Goal: Information Seeking & Learning: Learn about a topic

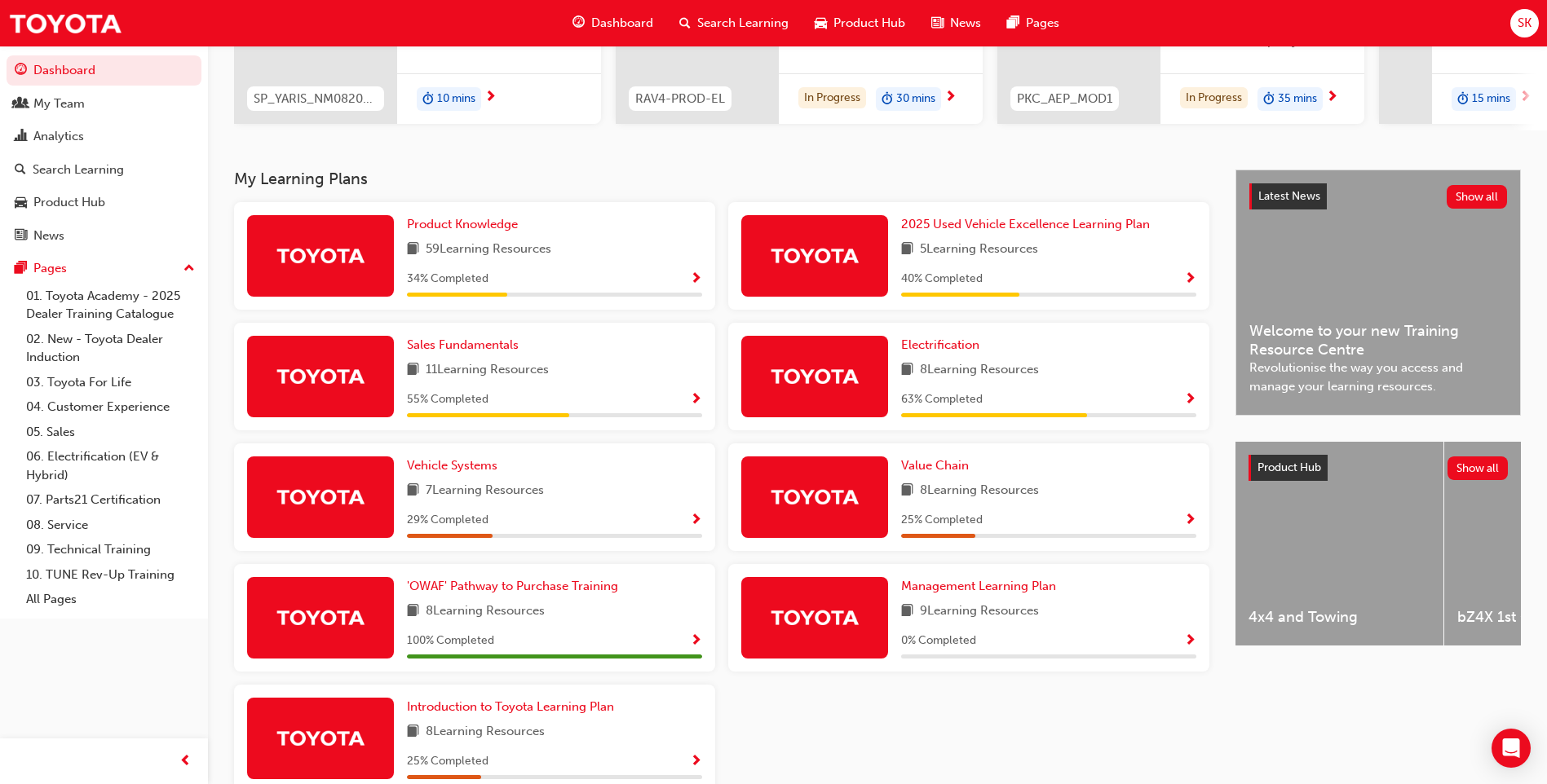
scroll to position [245, 0]
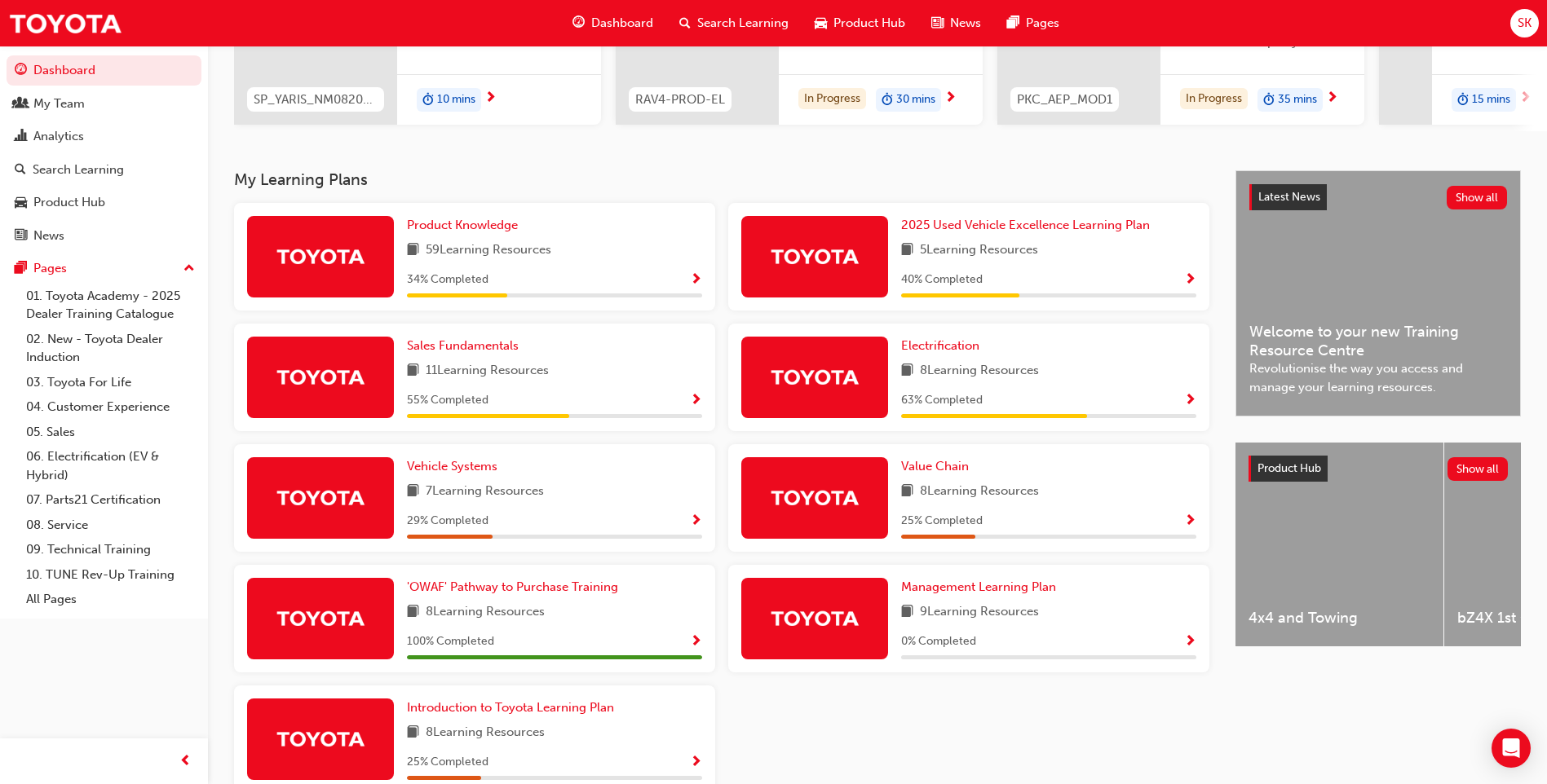
click at [491, 259] on span "59 Learning Resources" at bounding box center [488, 250] width 126 height 20
click at [699, 287] on span "Show Progress" at bounding box center [696, 280] width 12 height 15
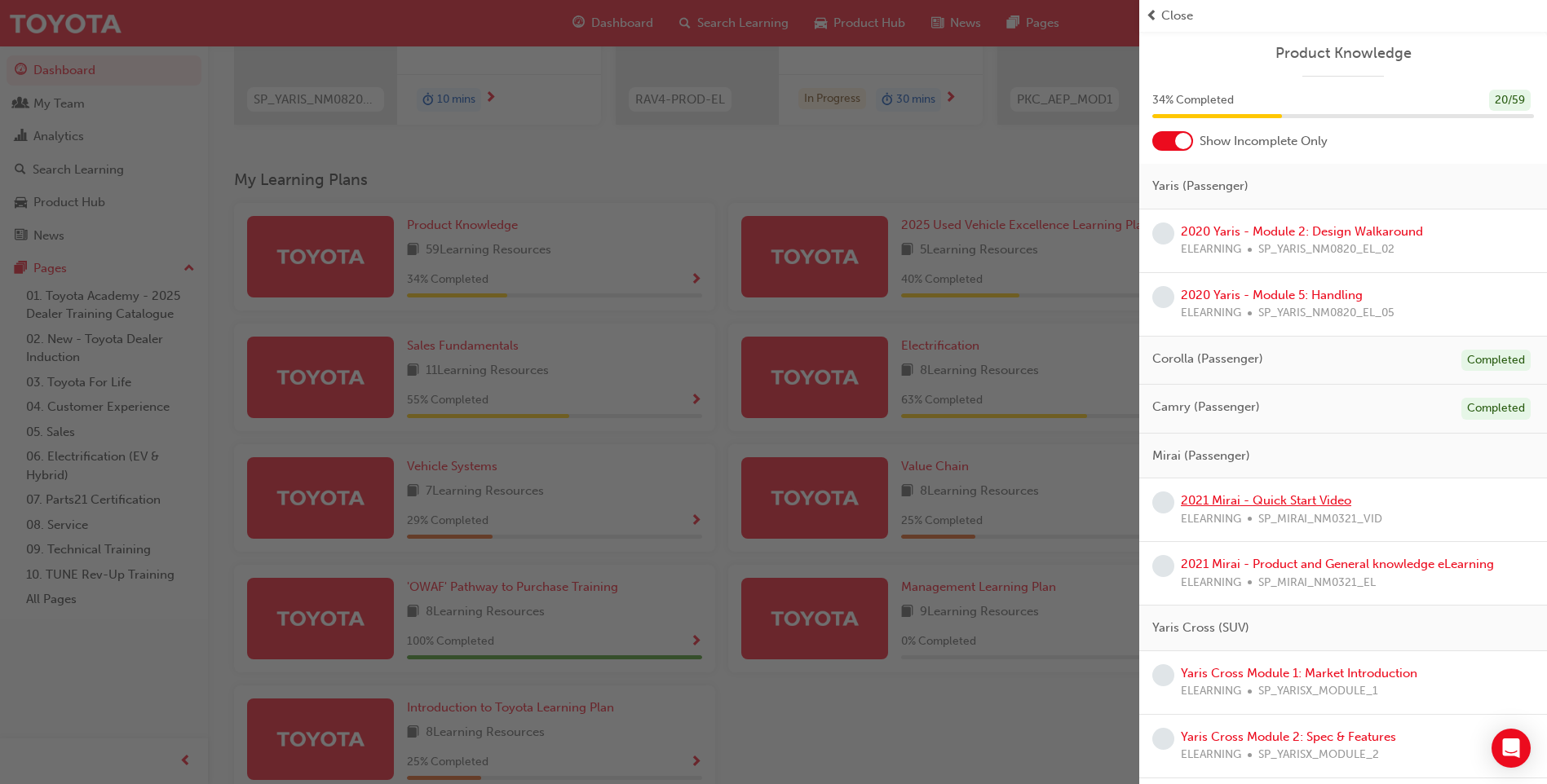
click at [1107, 504] on link "2021 Mirai - Quick Start Video" at bounding box center [1266, 500] width 170 height 15
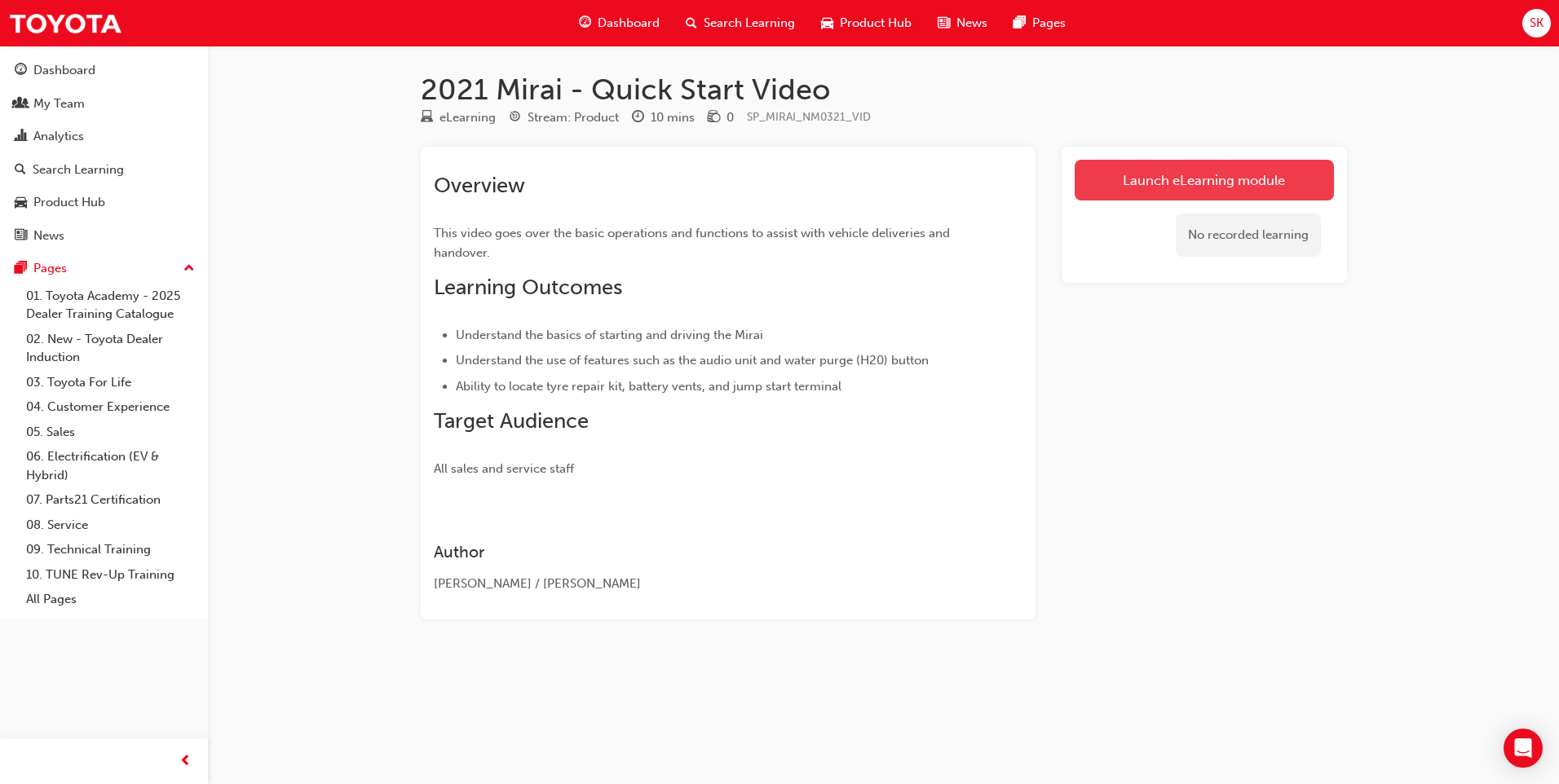
click at [1106, 175] on link "Launch eLearning module" at bounding box center [1204, 180] width 260 height 41
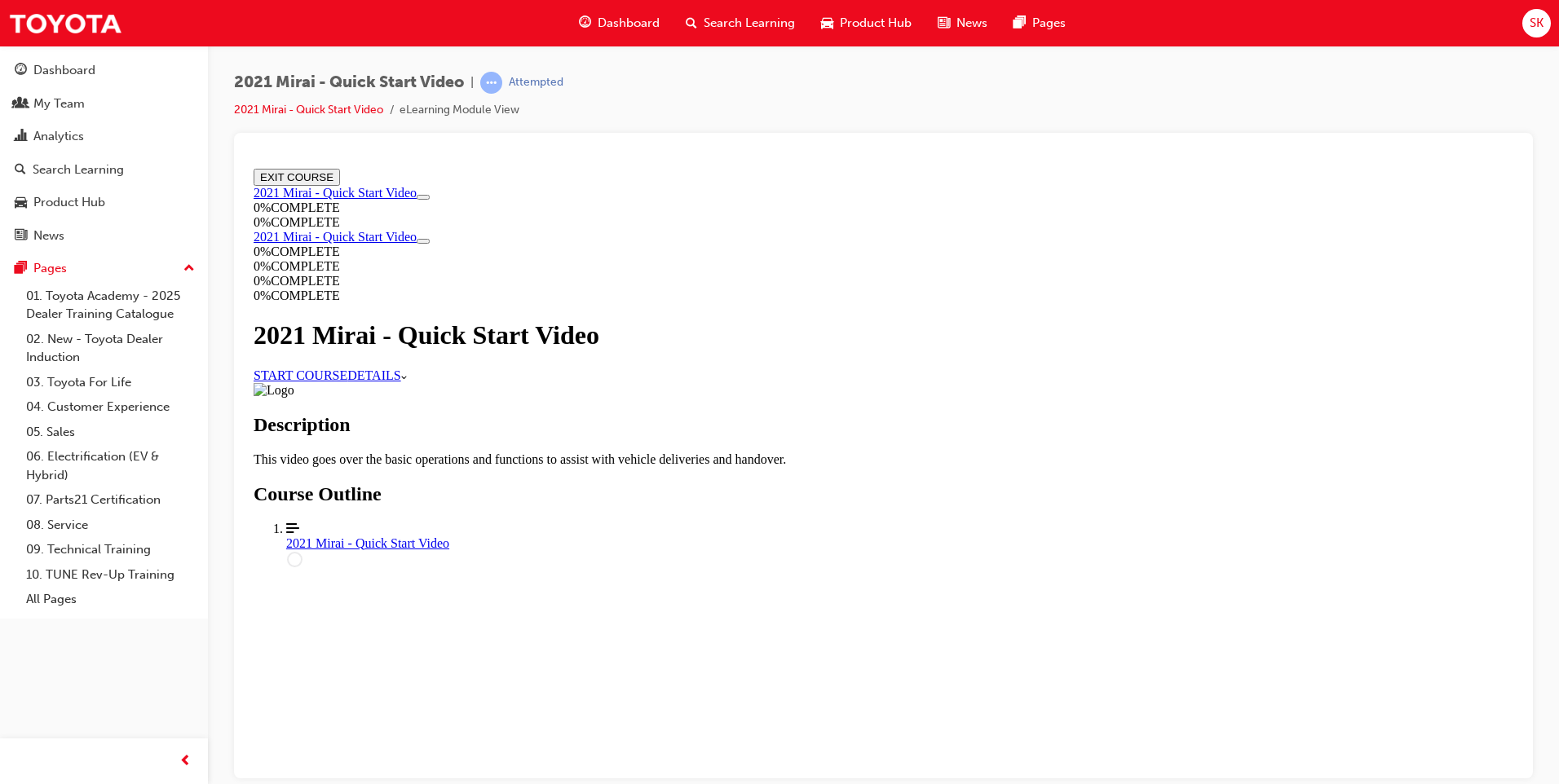
click at [347, 381] on link "START COURSE" at bounding box center [301, 374] width 94 height 14
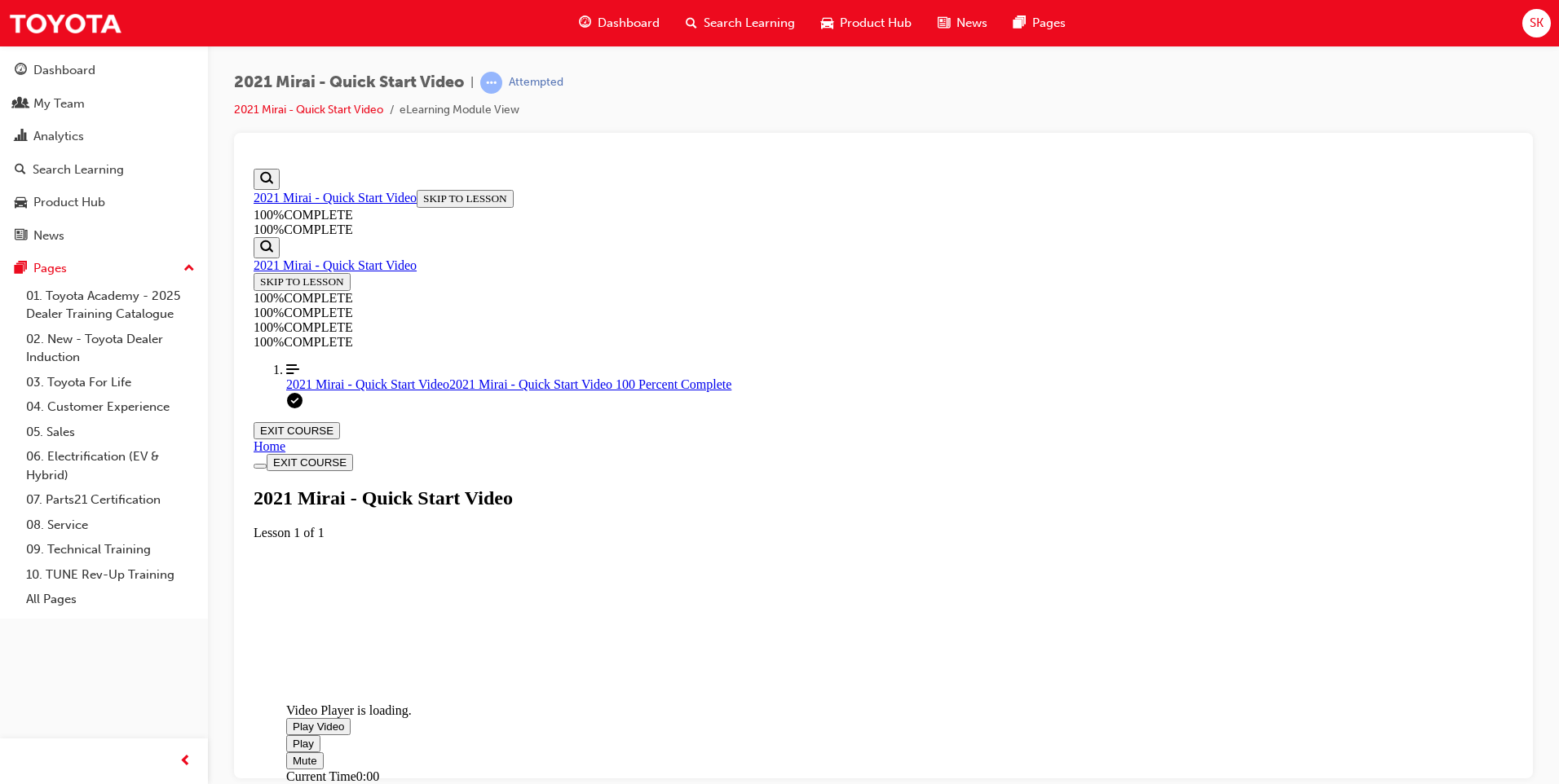
scroll to position [300, 0]
click at [293, 529] on span "Video player. You can use the space bar to toggle playback and arrow keys to sc…" at bounding box center [293, 726] width 0 height 12
drag, startPoint x: 1035, startPoint y: 629, endPoint x: 1264, endPoint y: 628, distance: 229.0
click at [68, 78] on div "Dashboard" at bounding box center [63, 70] width 62 height 19
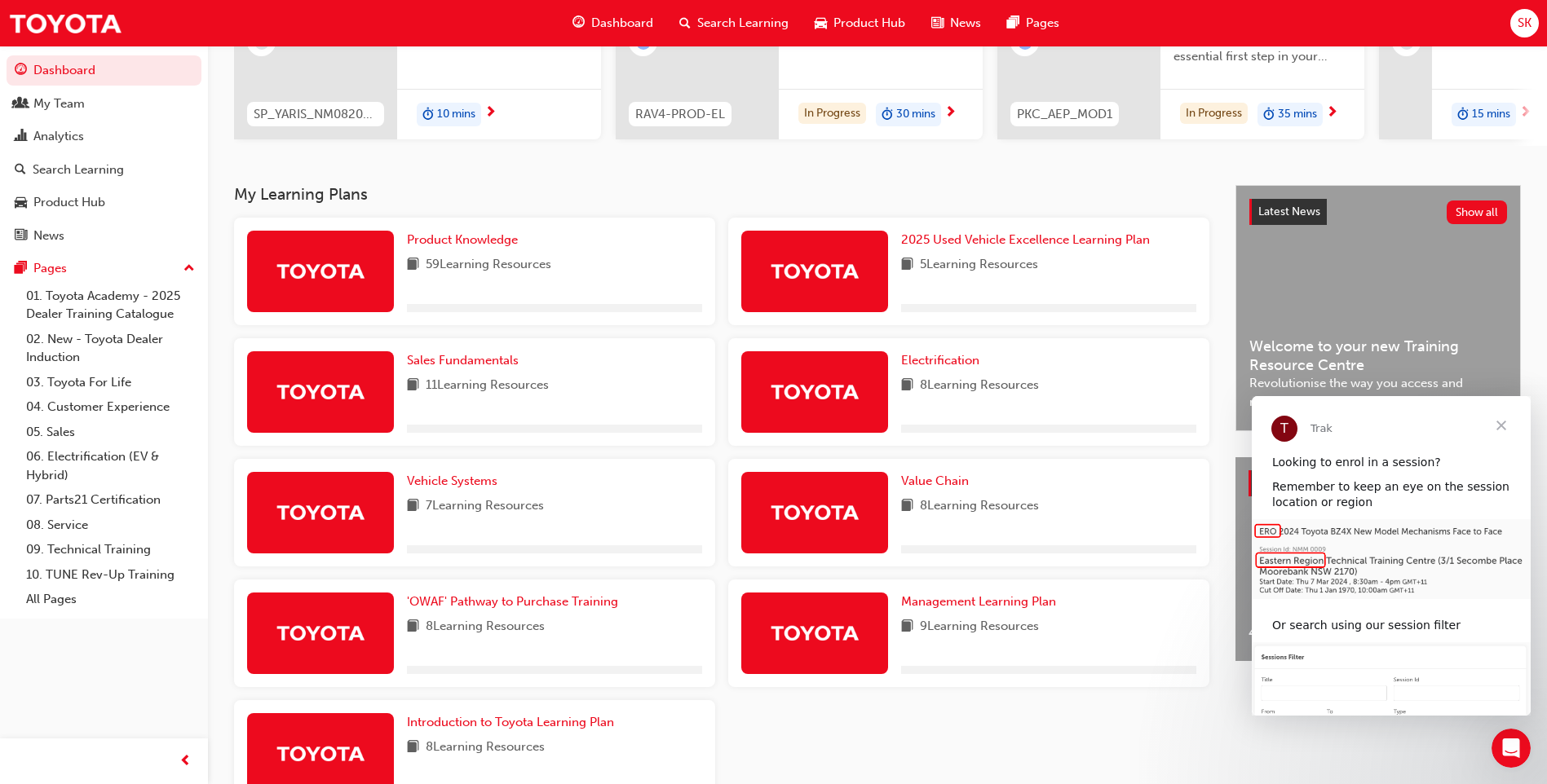
scroll to position [245, 0]
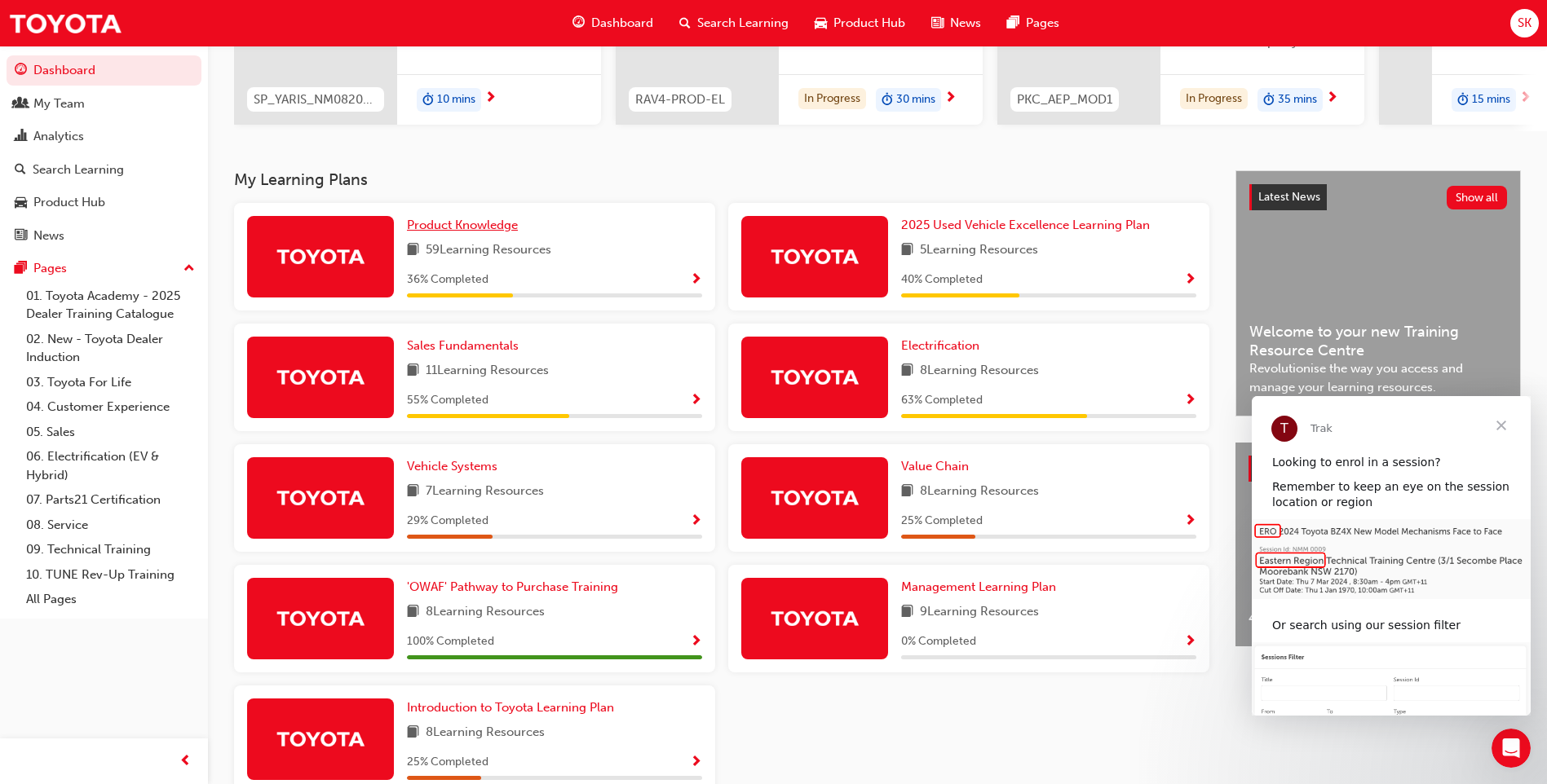
click at [493, 233] on span "Product Knowledge" at bounding box center [462, 225] width 111 height 15
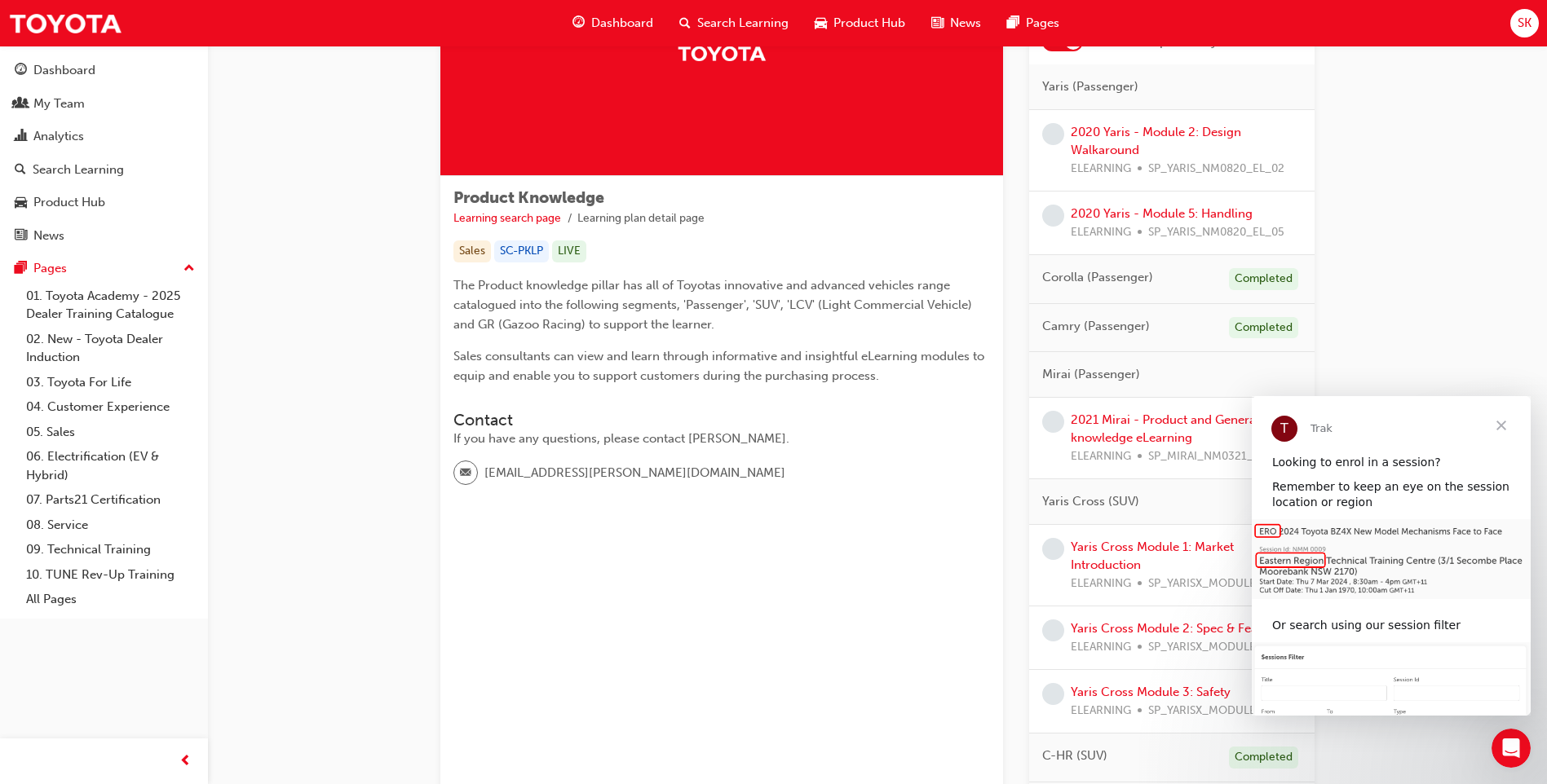
scroll to position [163, 0]
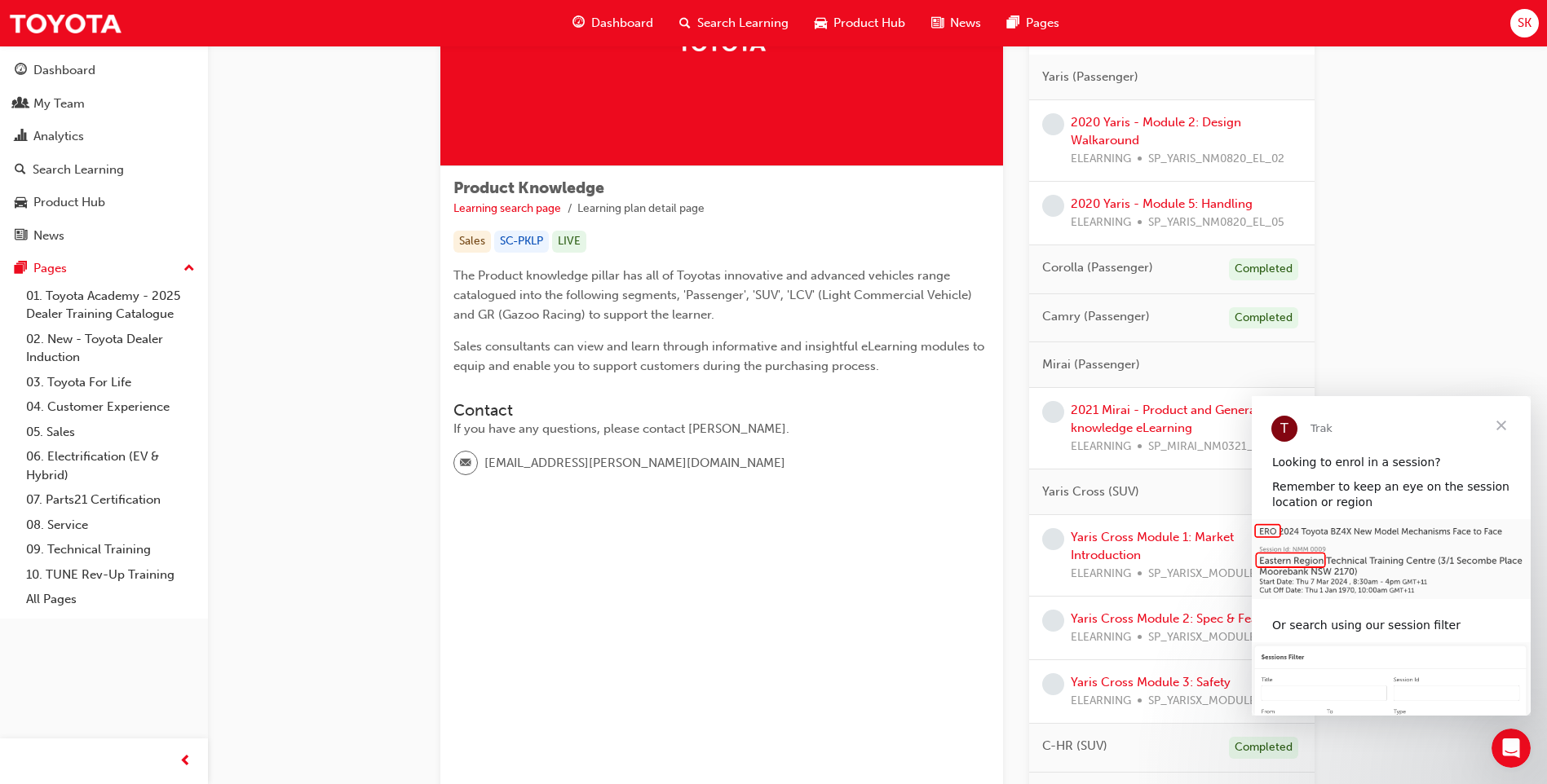
click at [1107, 430] on span "Close" at bounding box center [1502, 425] width 59 height 59
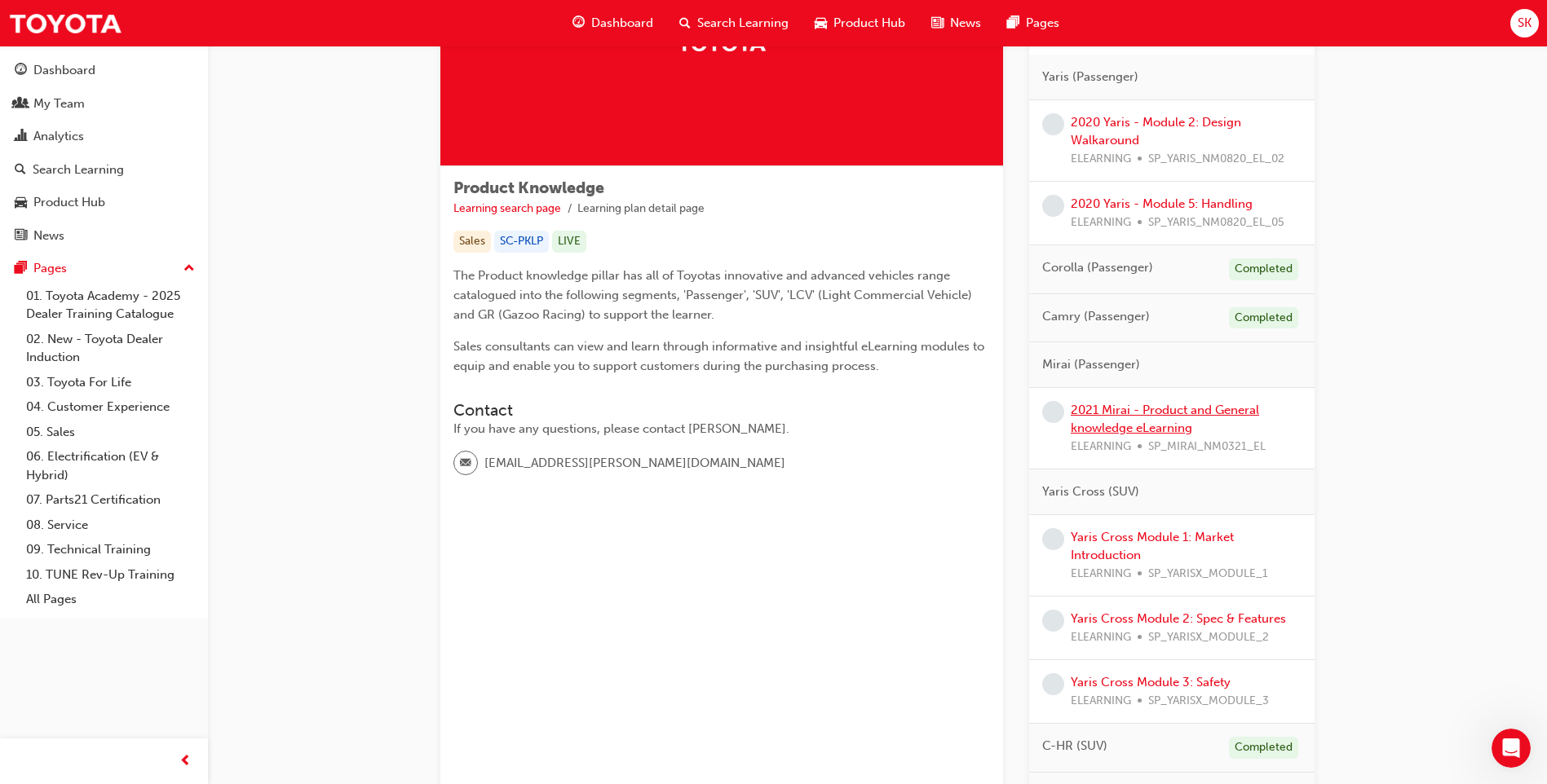
click at [1107, 431] on link "2021 Mirai - Product and General knowledge eLearning" at bounding box center [1165, 419] width 188 height 33
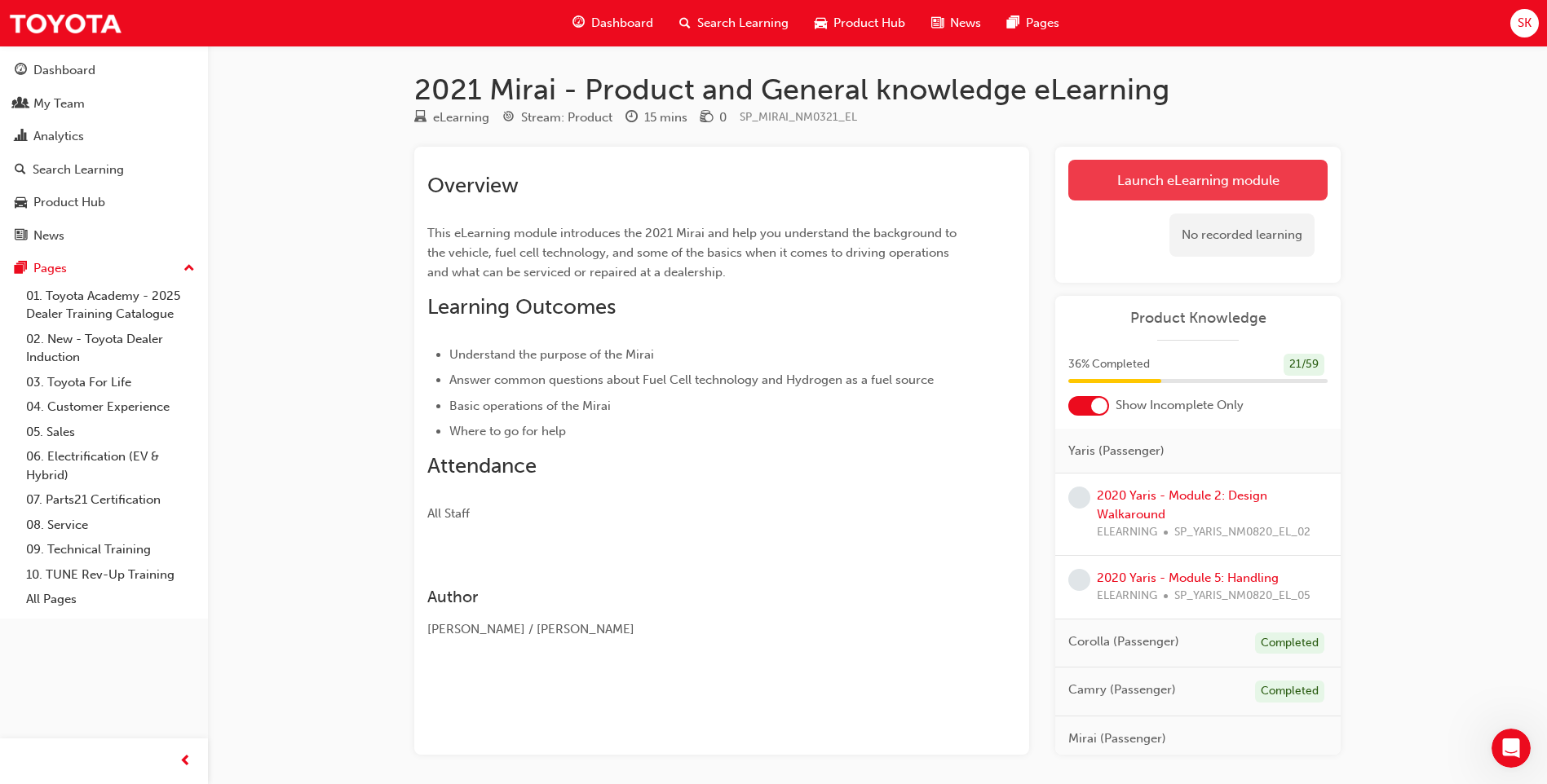
click at [1107, 185] on link "Launch eLearning module" at bounding box center [1198, 180] width 260 height 41
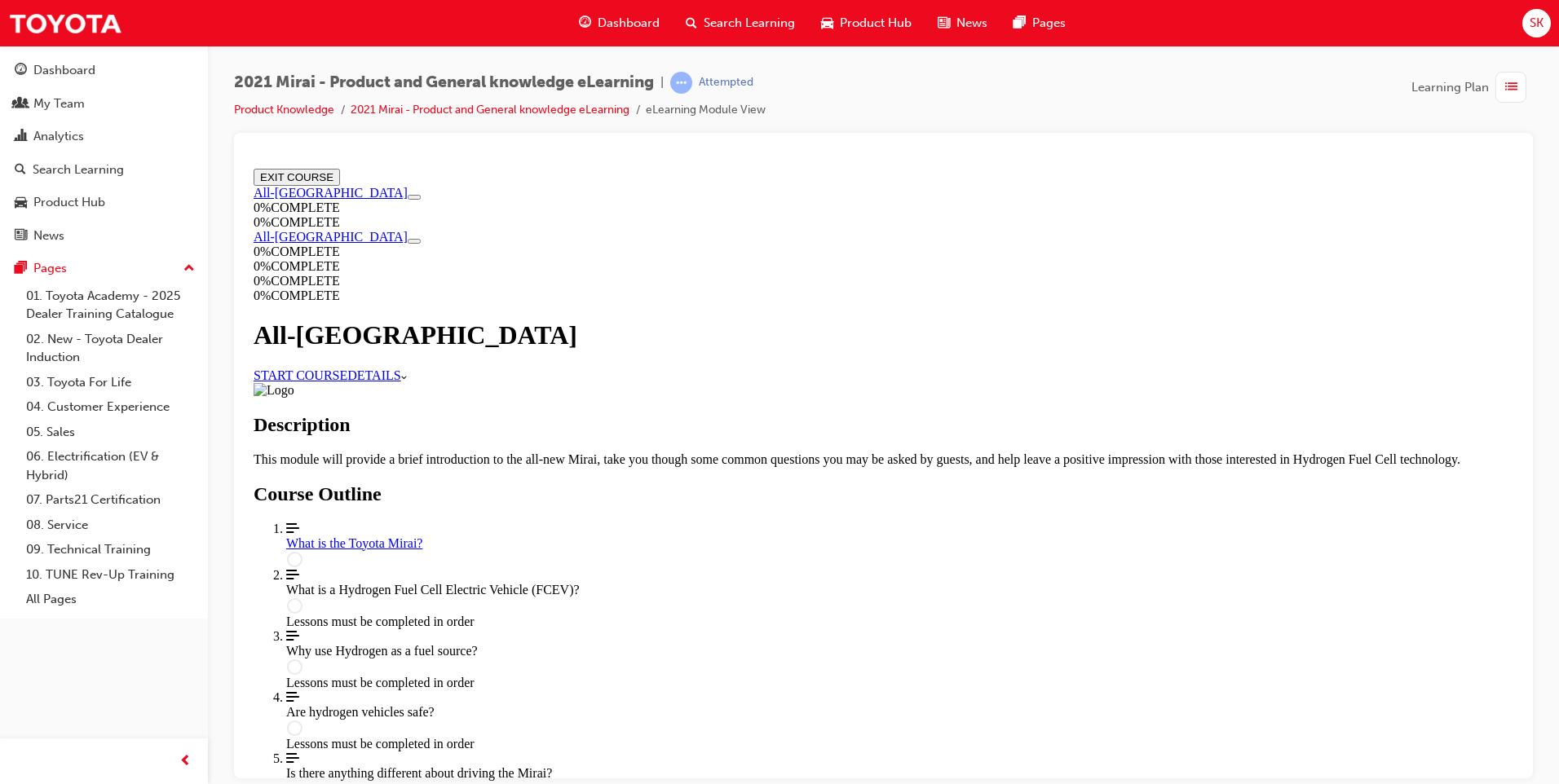
scroll to position [466, 0]
click at [1101, 521] on link "Align left Three vertical lines aligned to the left What is the Toyota Mirai? 0…" at bounding box center [900, 544] width 1227 height 47
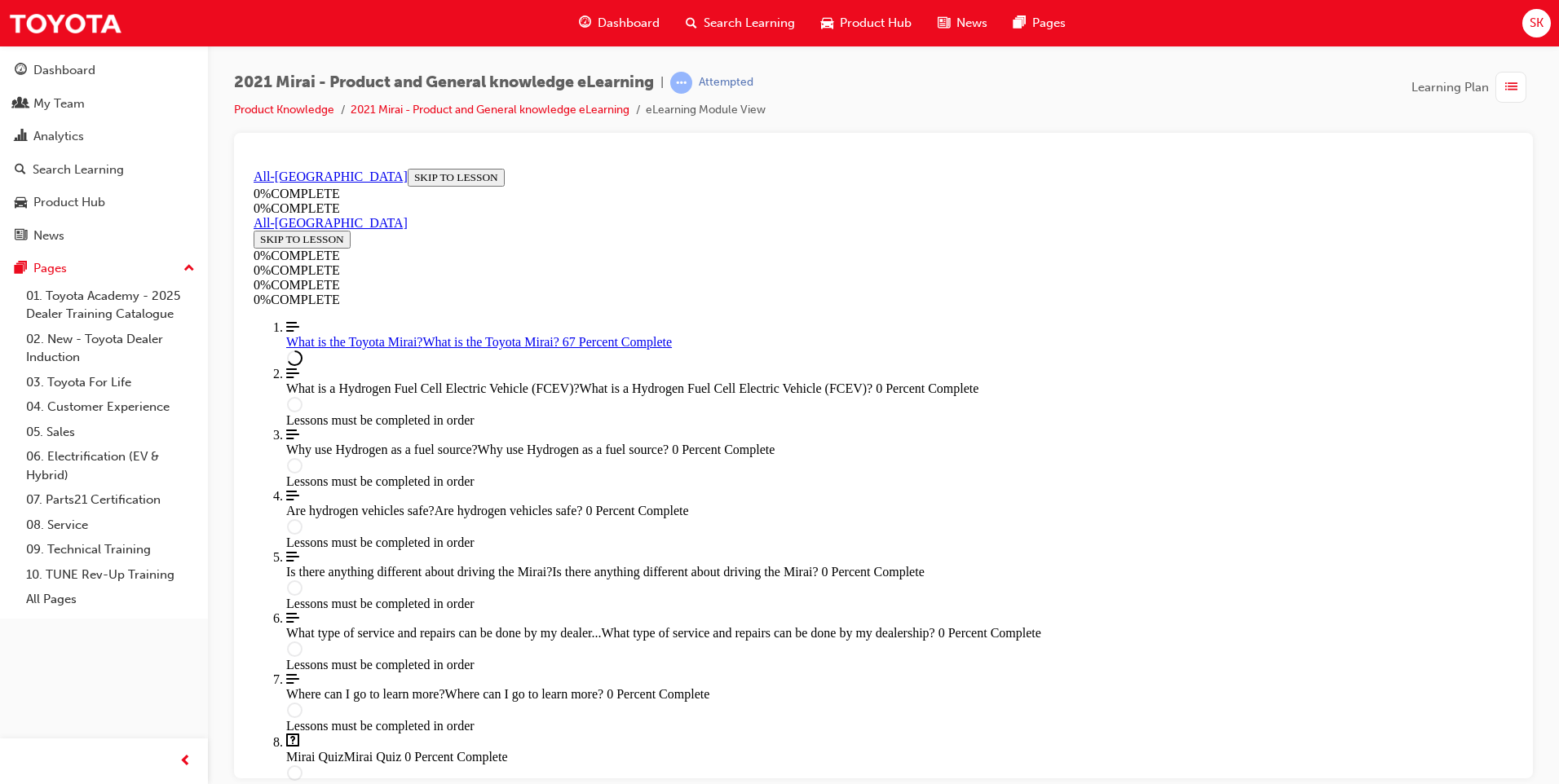
scroll to position [2176, 0]
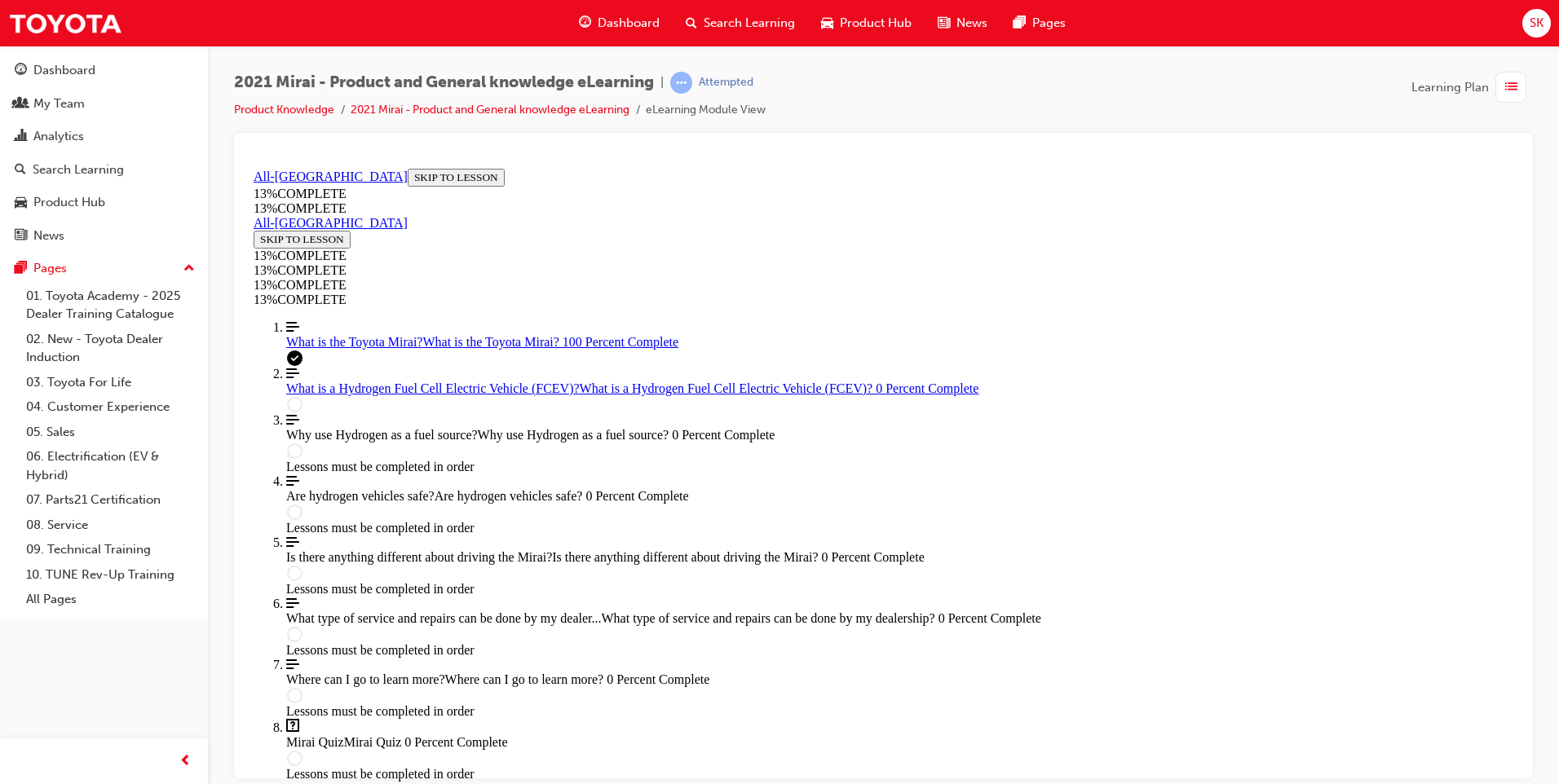
scroll to position [2202, 0]
drag, startPoint x: 610, startPoint y: 631, endPoint x: 1205, endPoint y: 642, distance: 595.1
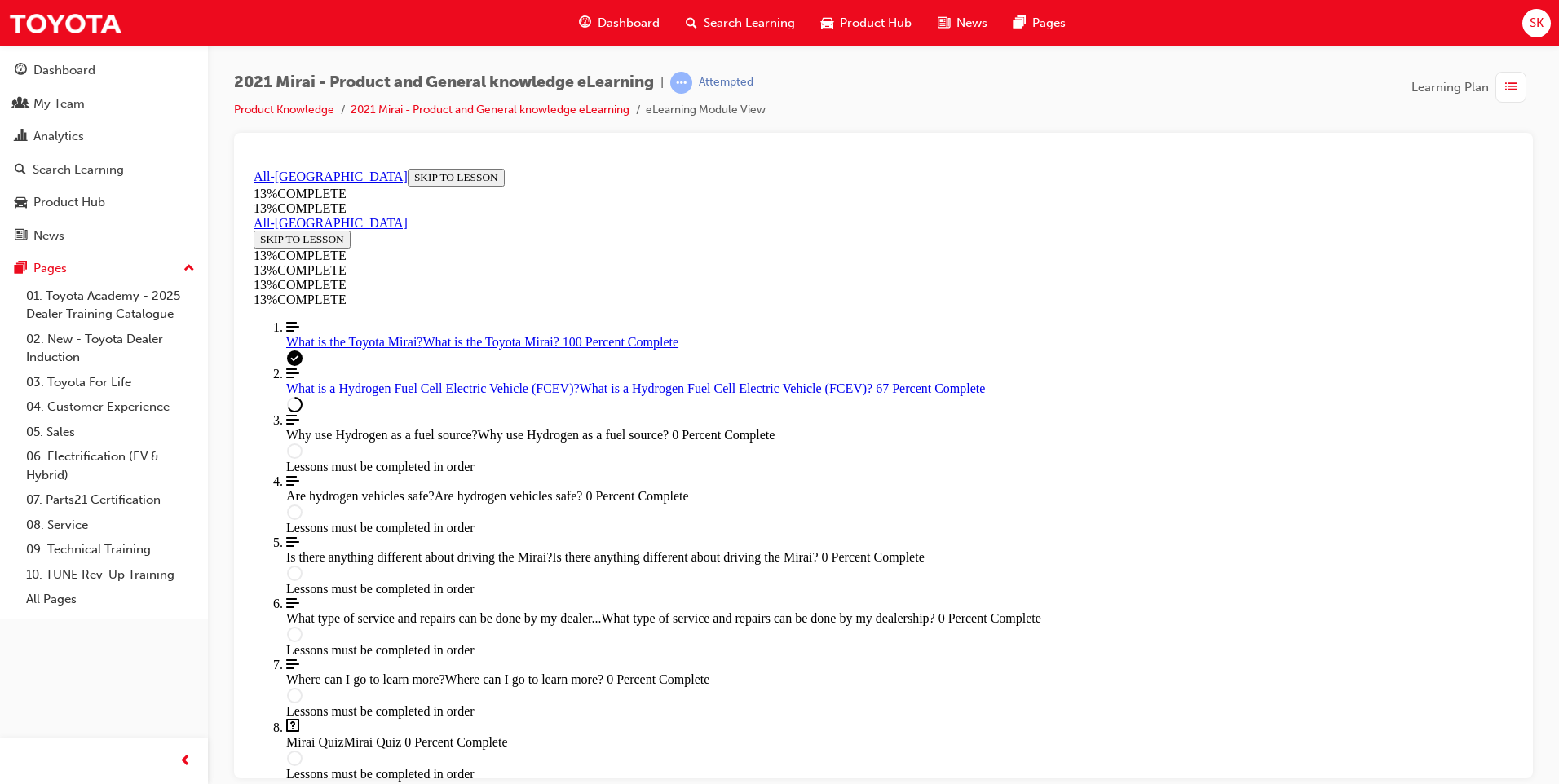
scroll to position [2273, 0]
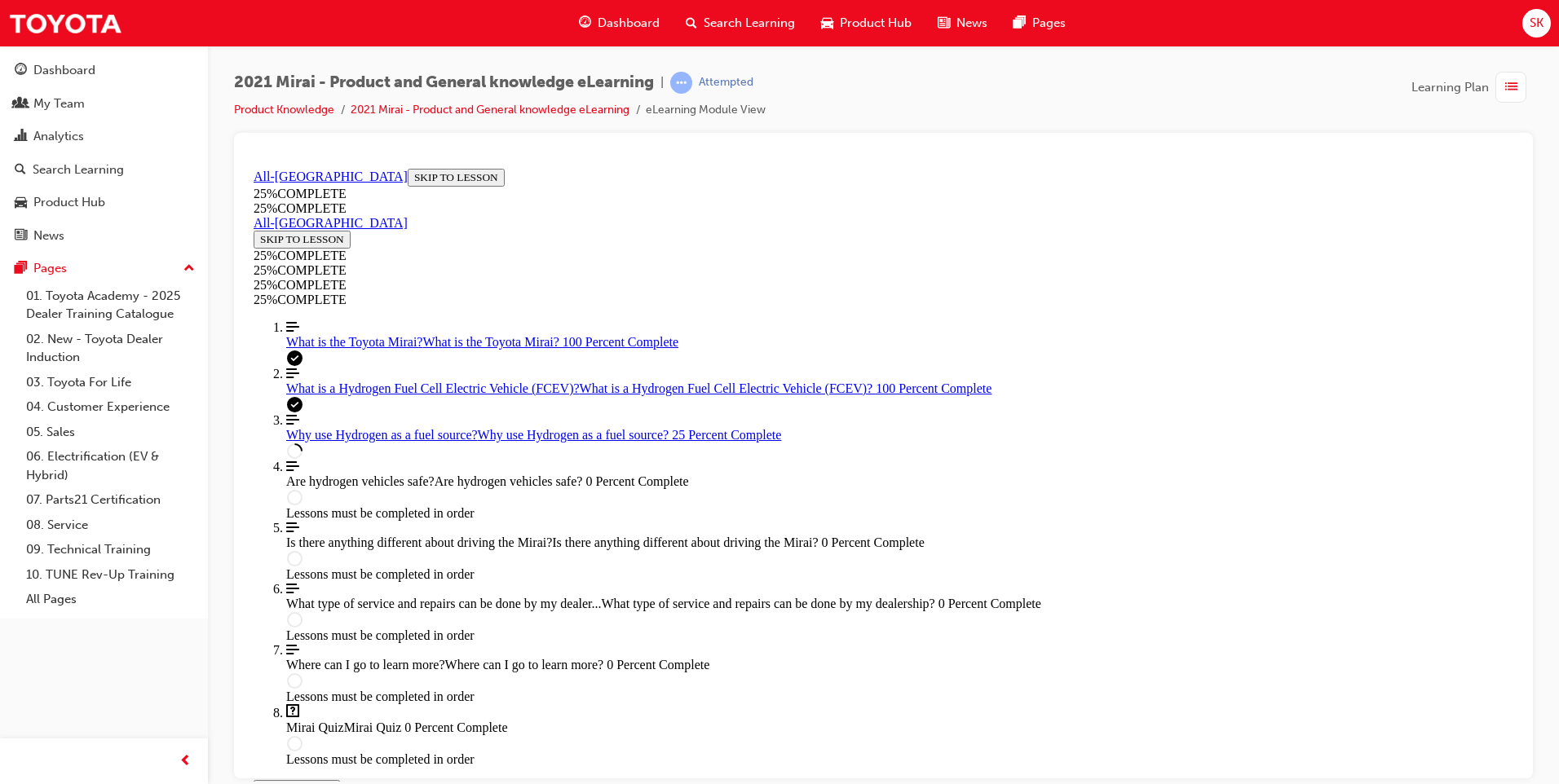
scroll to position [382, 0]
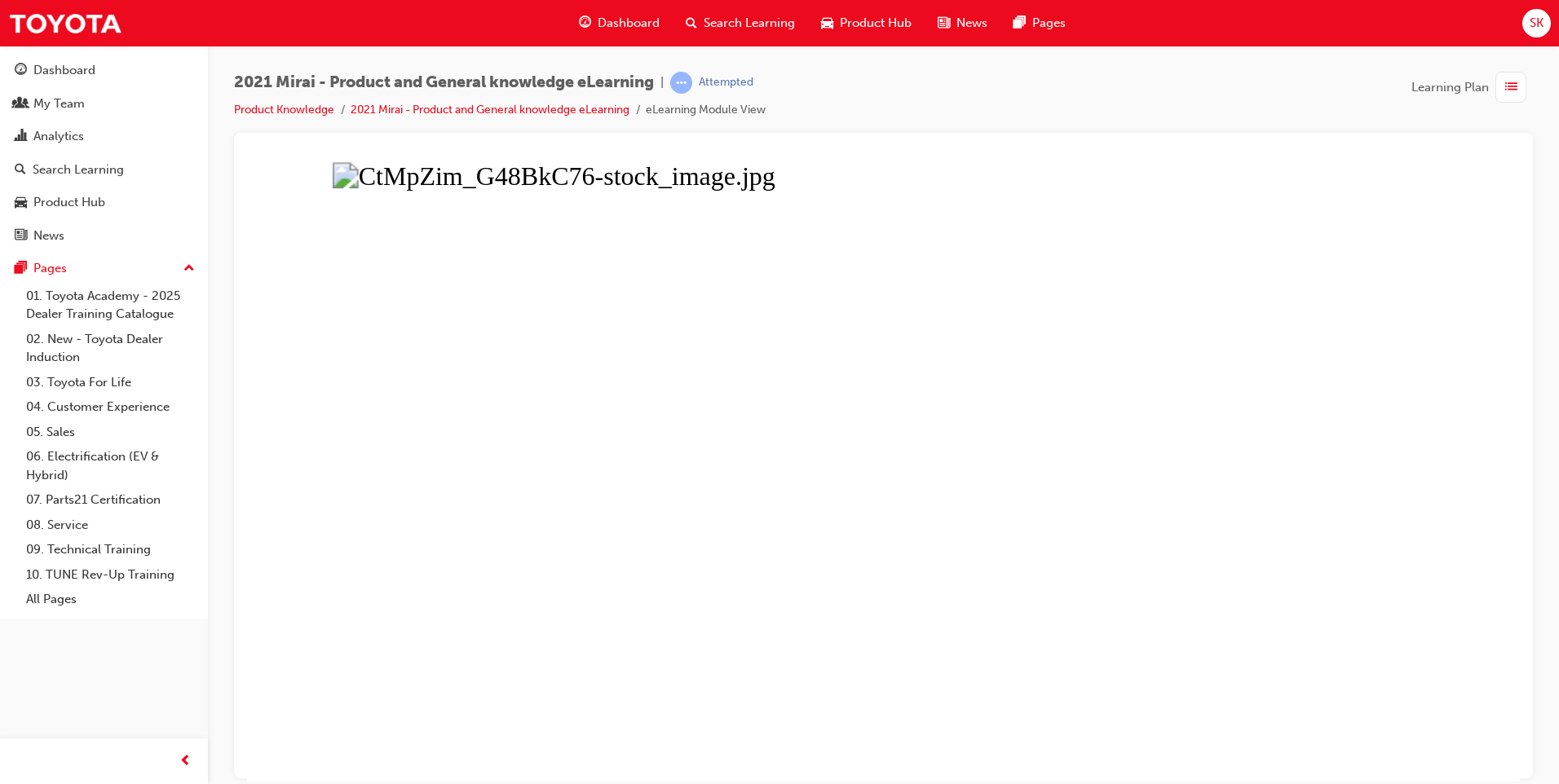
click at [1014, 392] on button "Unzoom image" at bounding box center [883, 471] width 1273 height 620
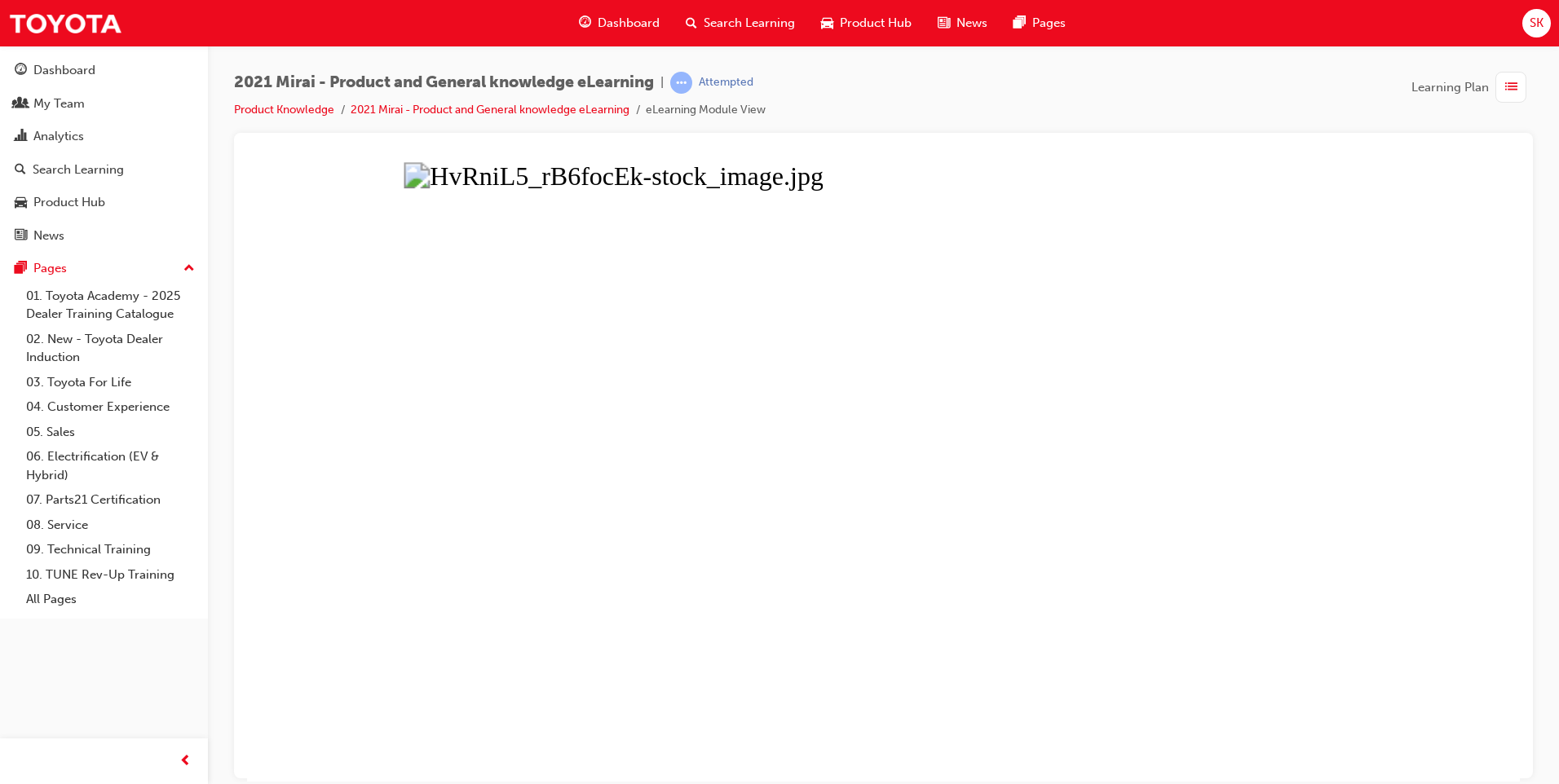
click at [989, 529] on button "Unzoom image" at bounding box center [883, 471] width 1273 height 620
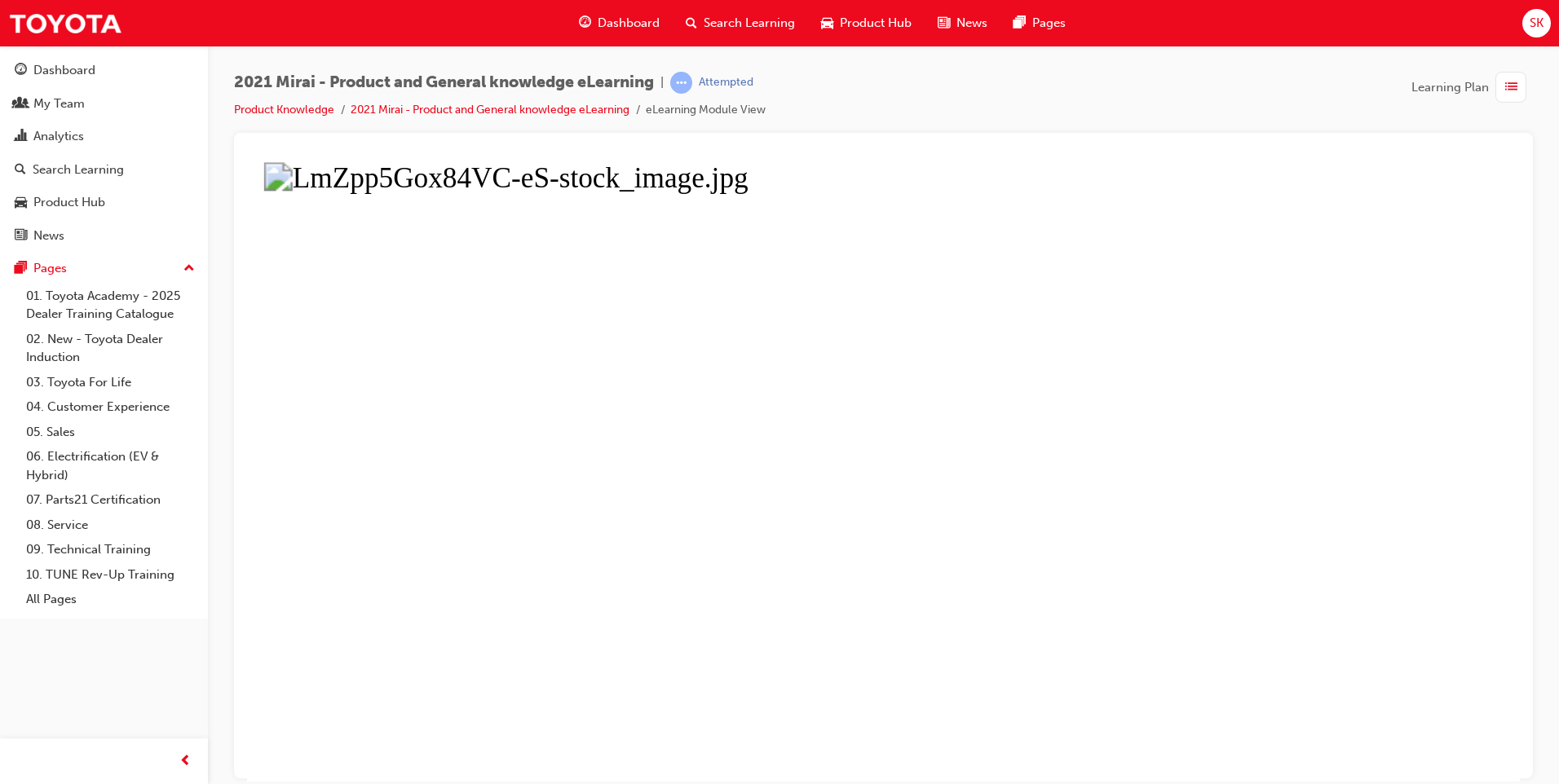
click at [986, 529] on button "Unzoom image" at bounding box center [883, 471] width 1273 height 620
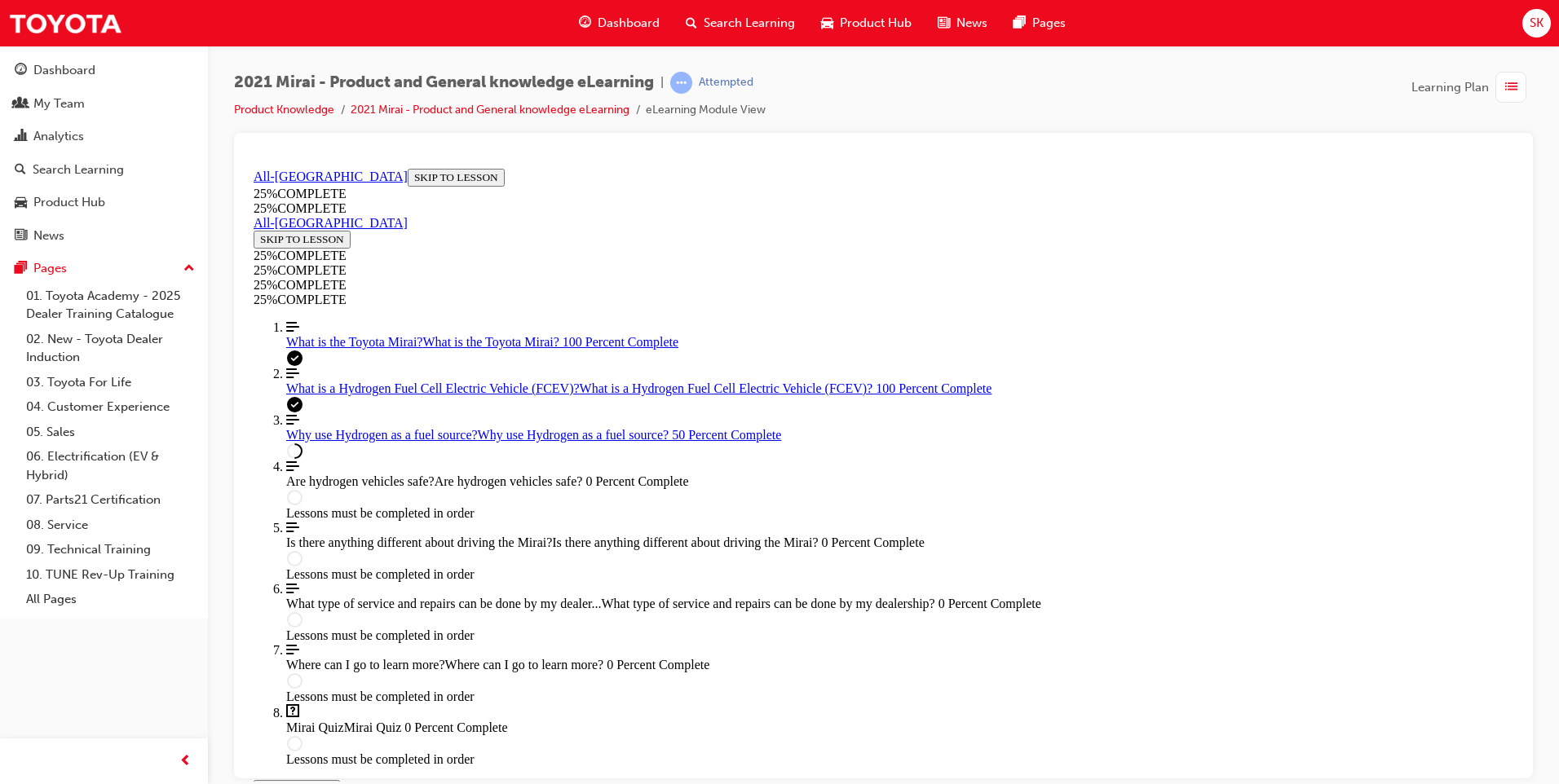
scroll to position [772, 0]
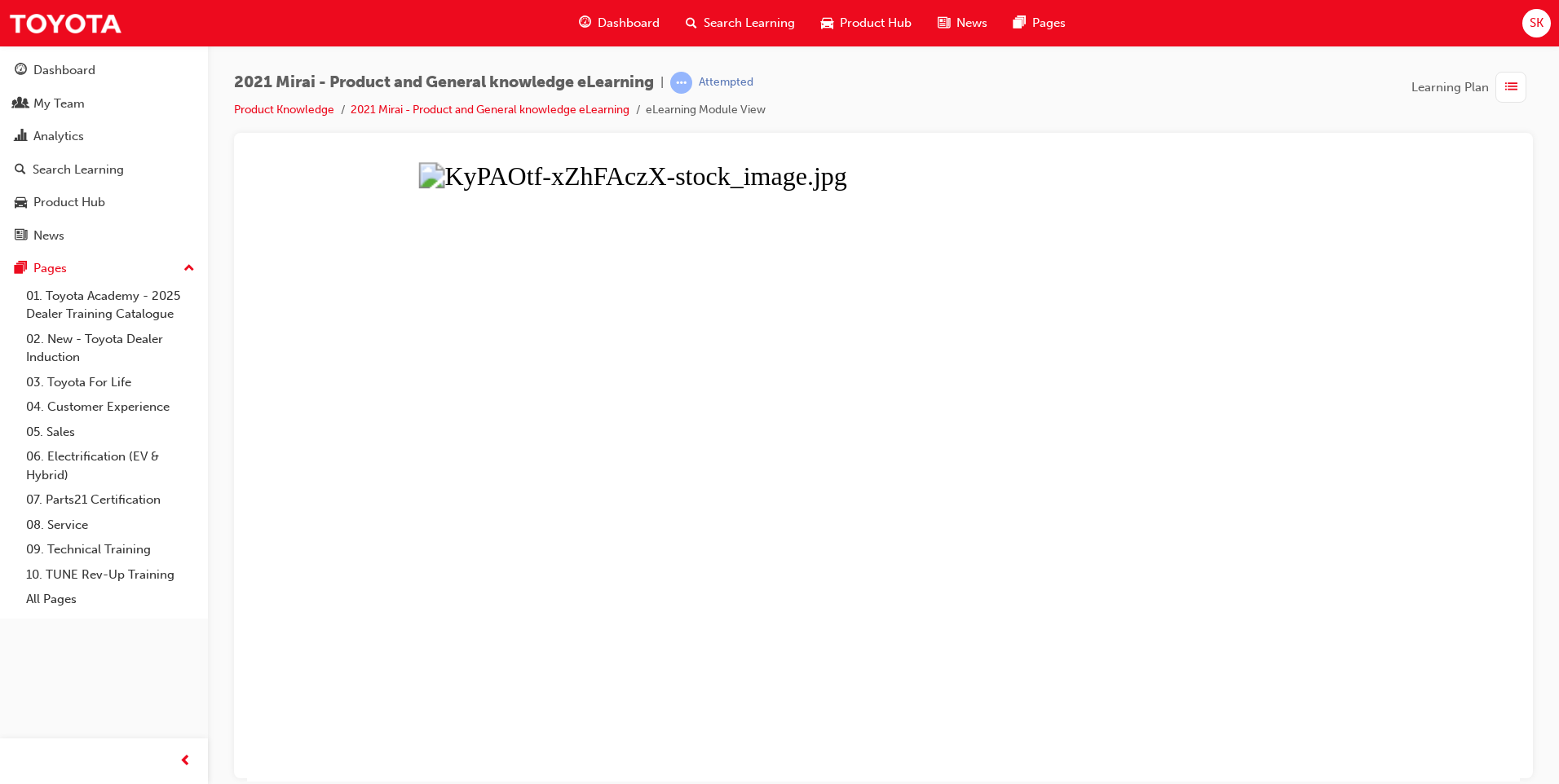
click at [979, 529] on button "Unzoom image" at bounding box center [883, 471] width 1273 height 620
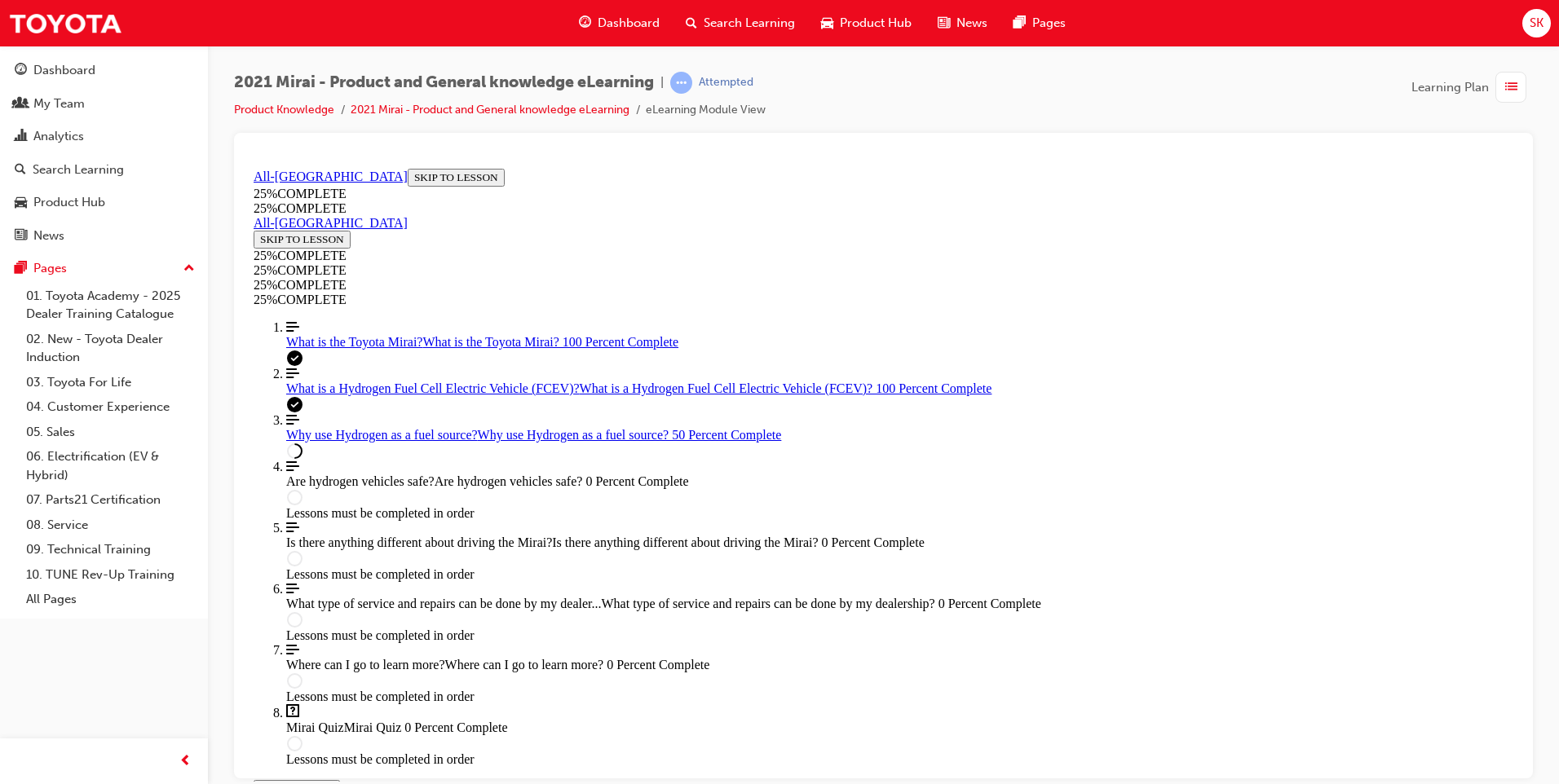
scroll to position [755, 0]
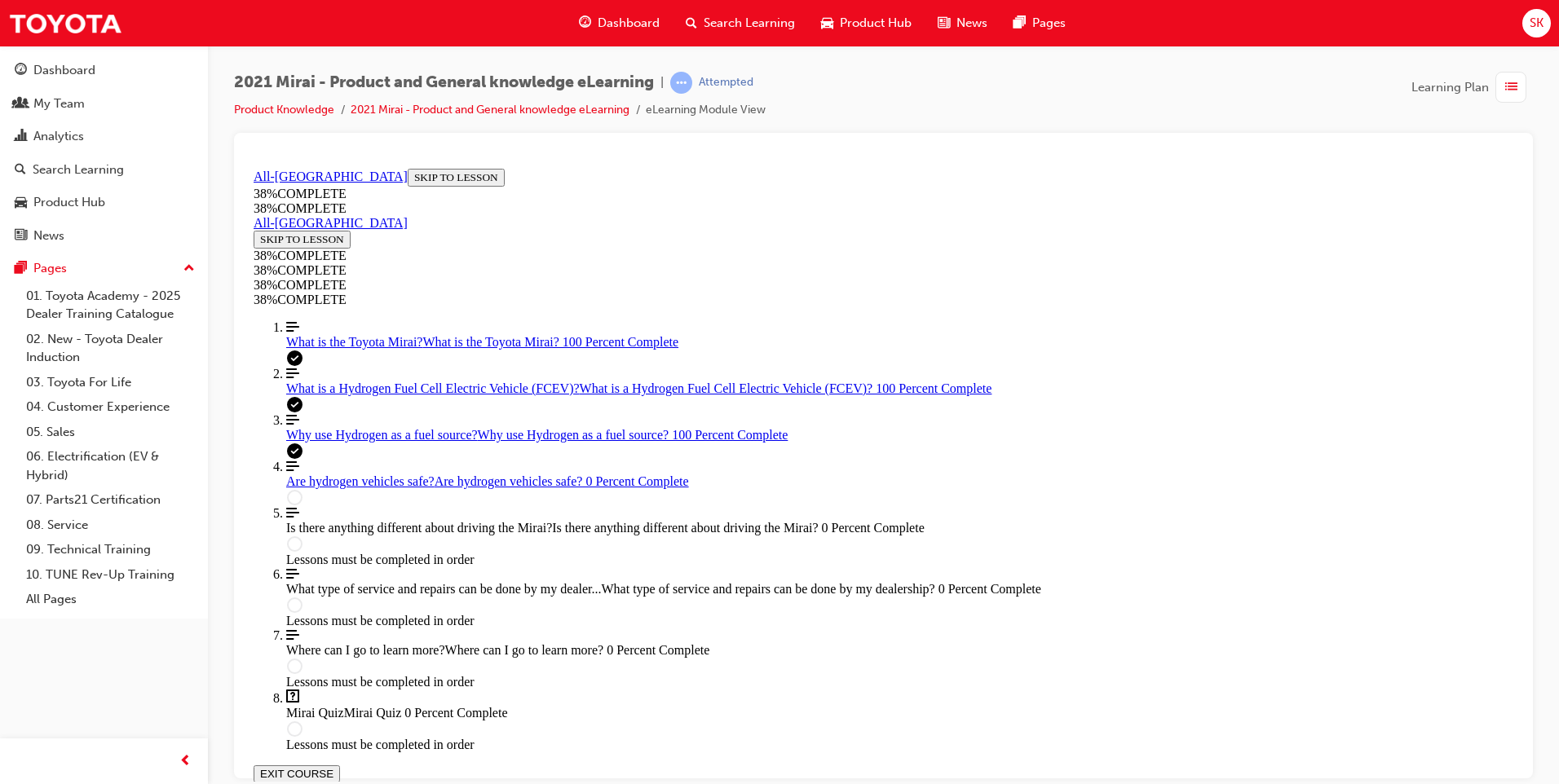
scroll to position [56, 0]
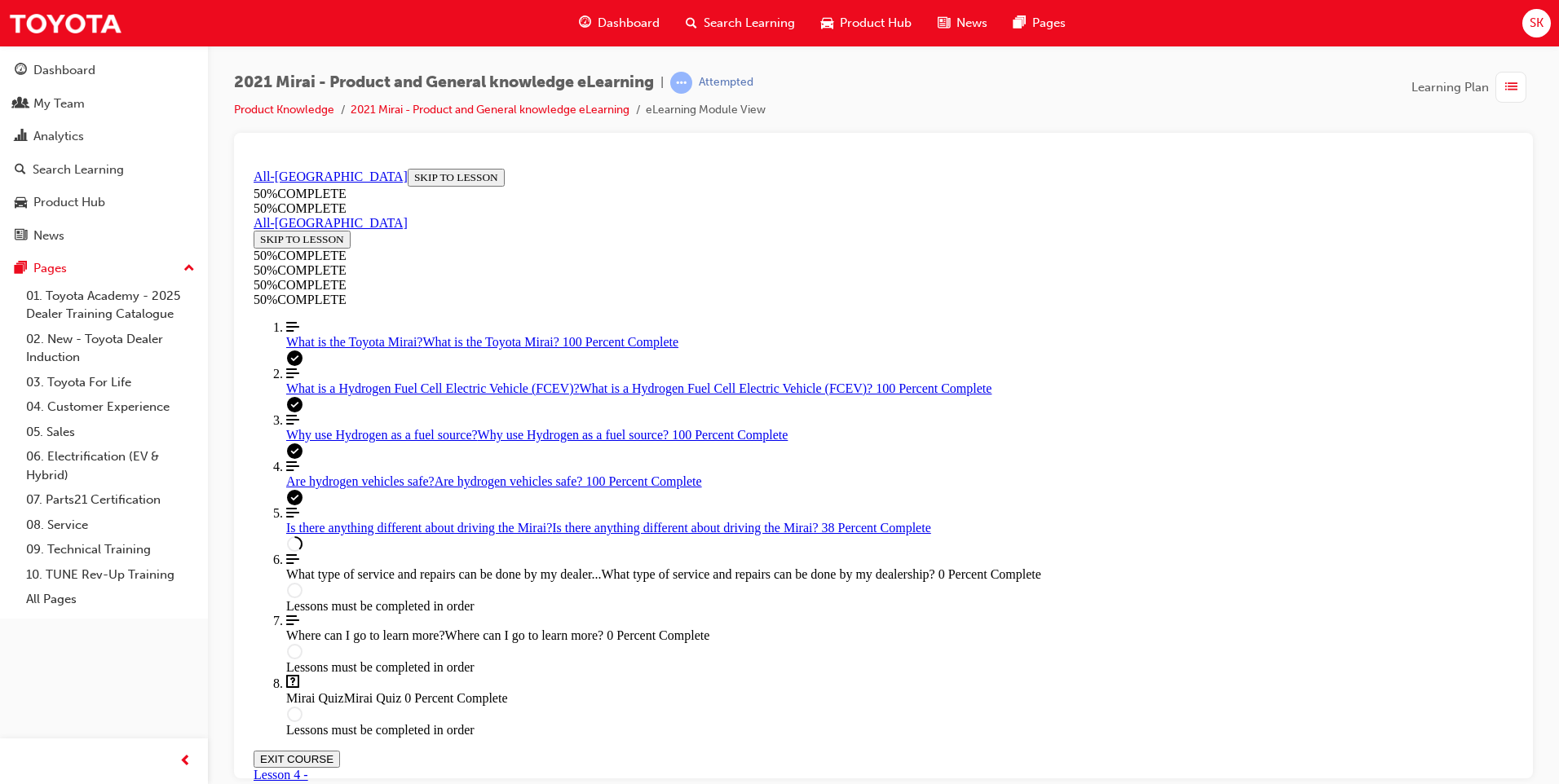
drag, startPoint x: 734, startPoint y: 753, endPoint x: 1140, endPoint y: 741, distance: 406.2
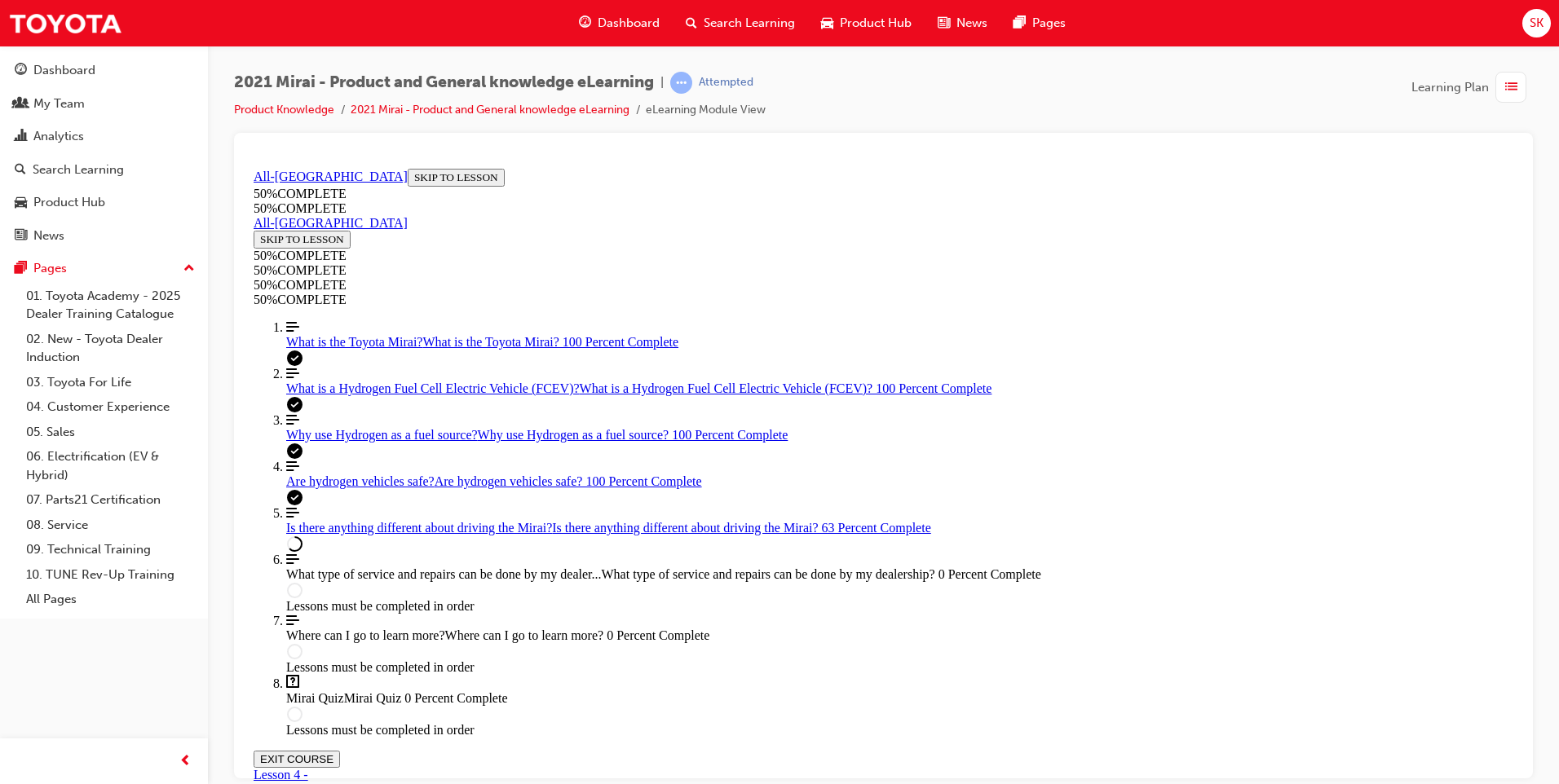
drag, startPoint x: 620, startPoint y: 535, endPoint x: 1221, endPoint y: 547, distance: 601.1
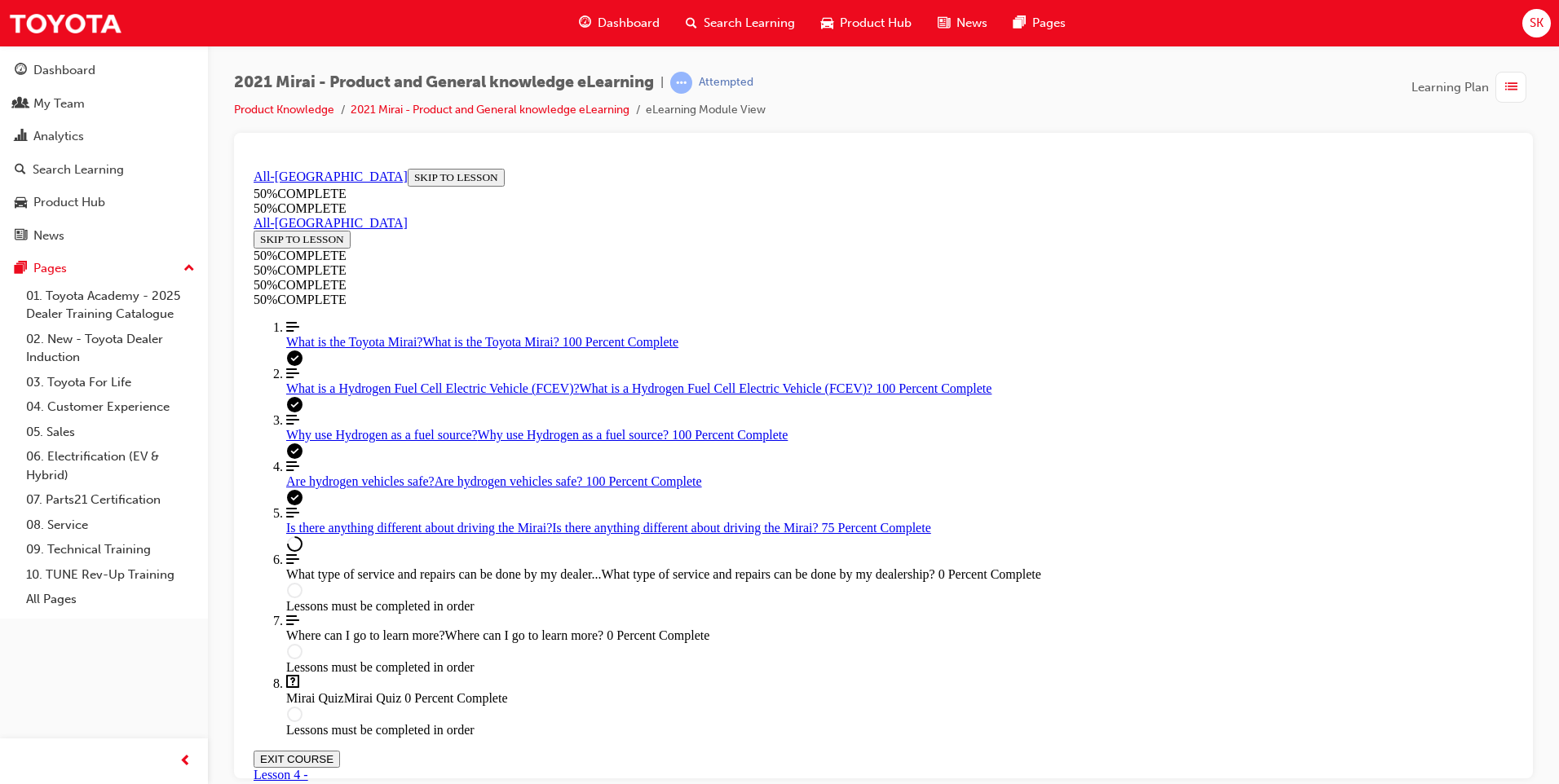
drag, startPoint x: 625, startPoint y: 629, endPoint x: 1214, endPoint y: 628, distance: 589.0
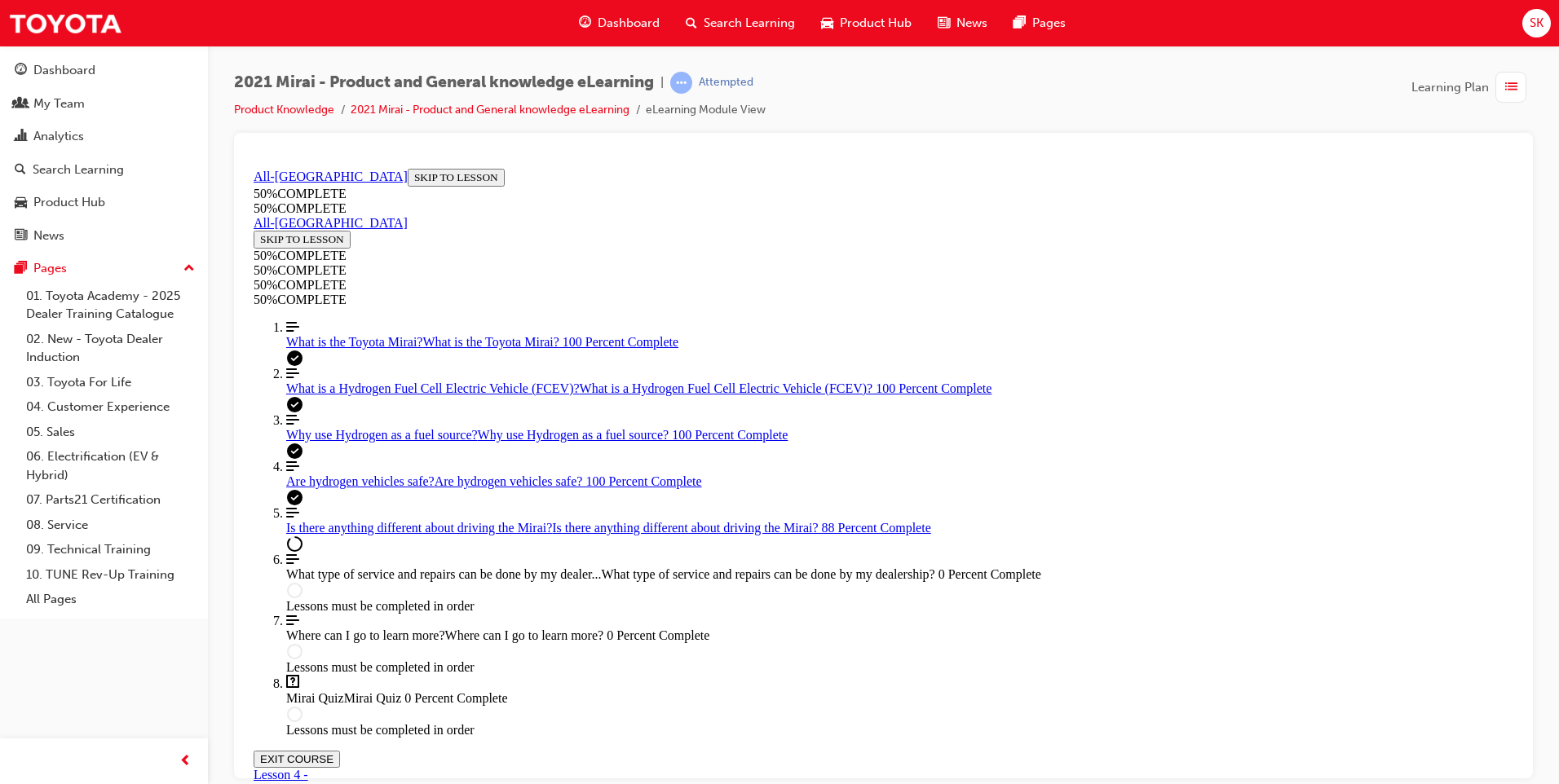
scroll to position [734, 0]
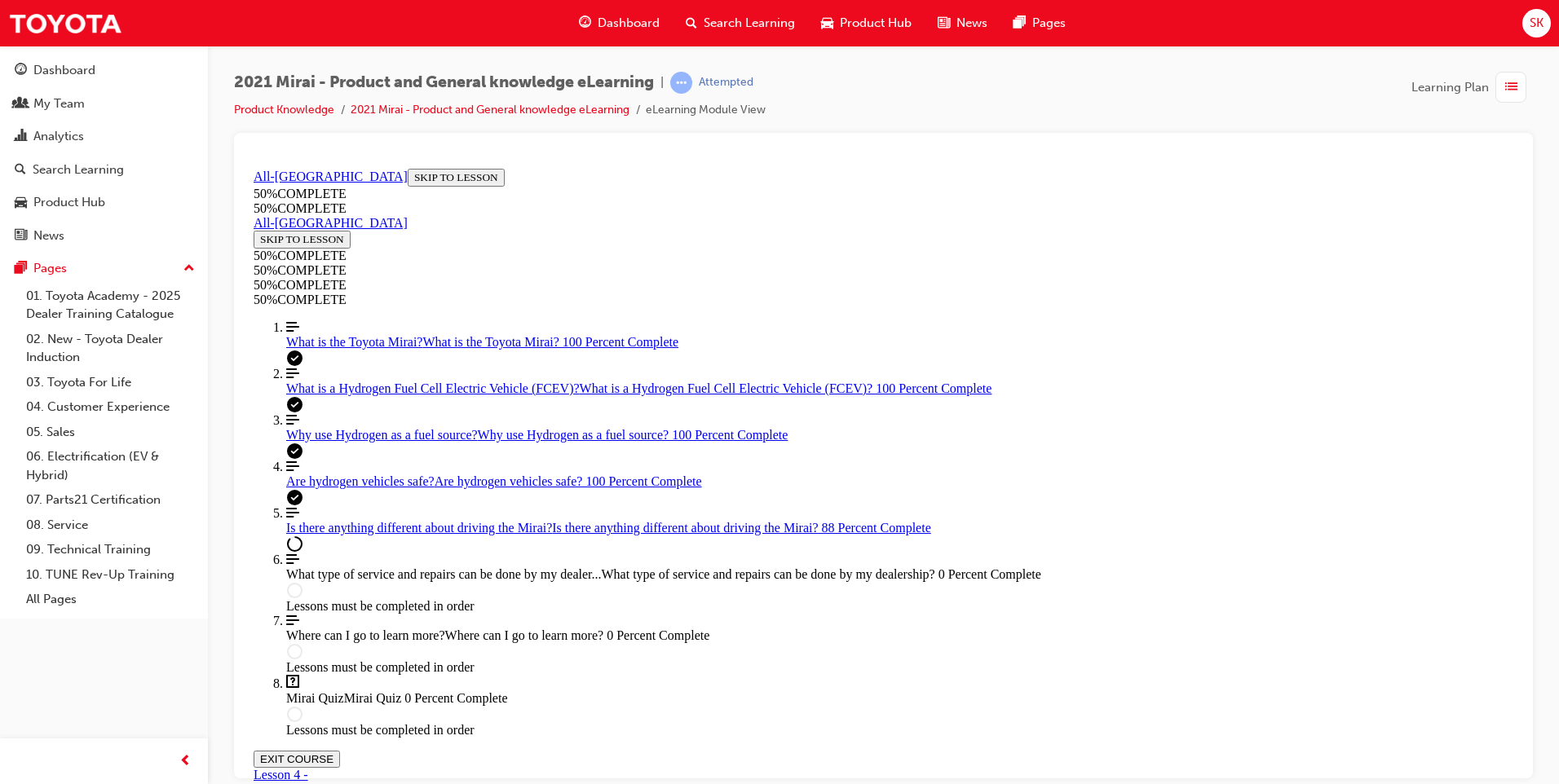
scroll to position [2645, 0]
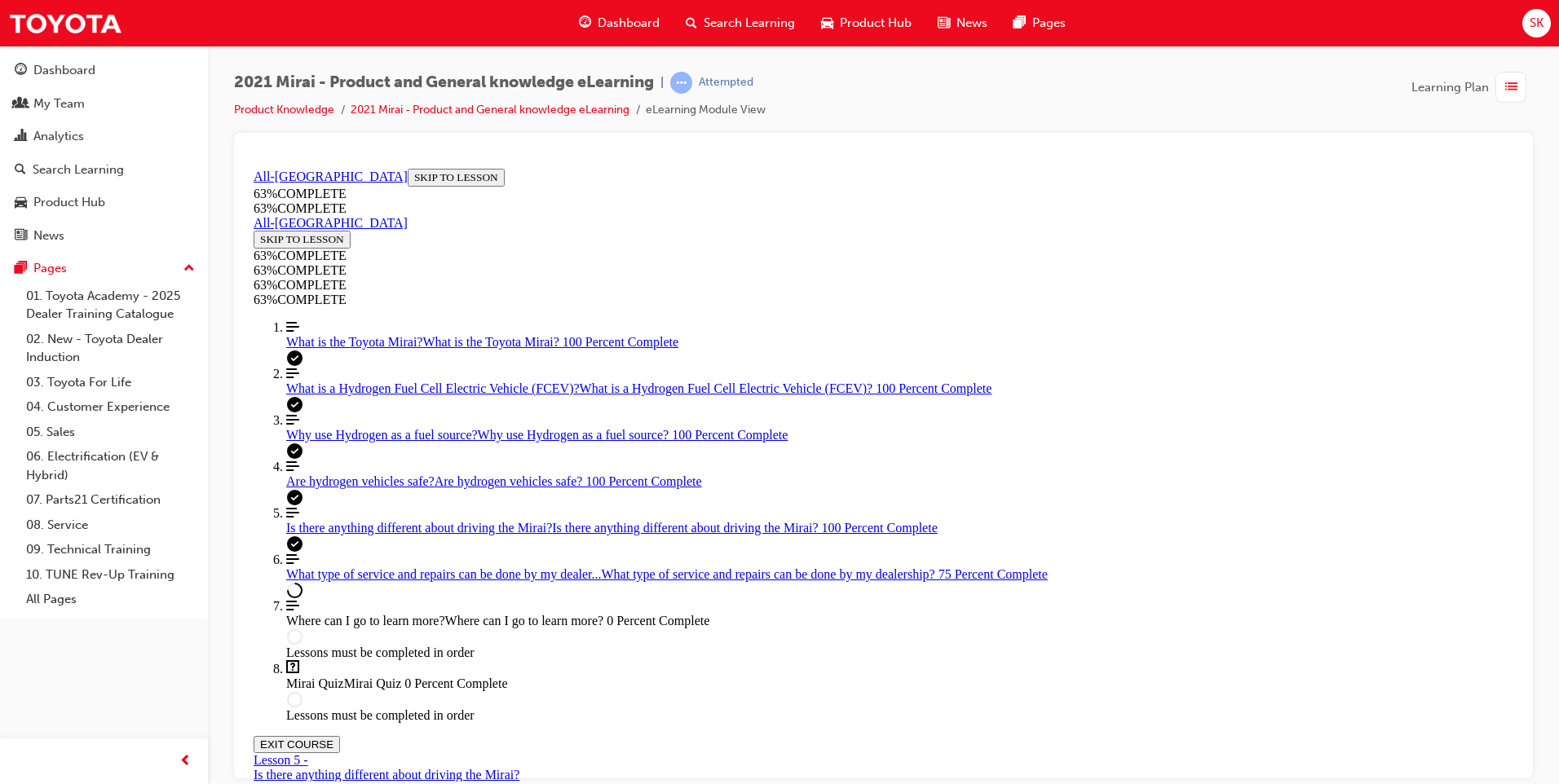
scroll to position [945, 0]
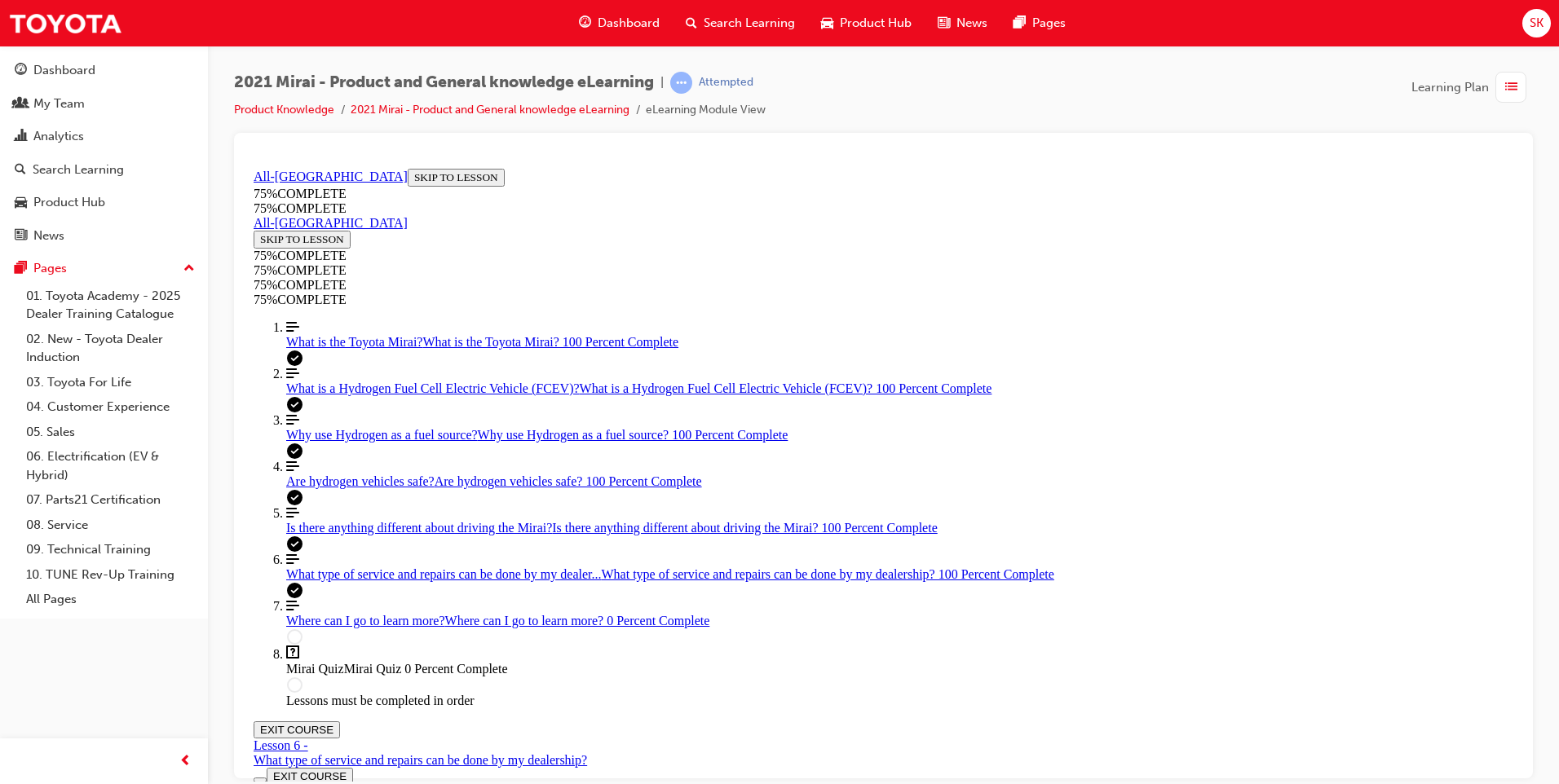
scroll to position [56, 0]
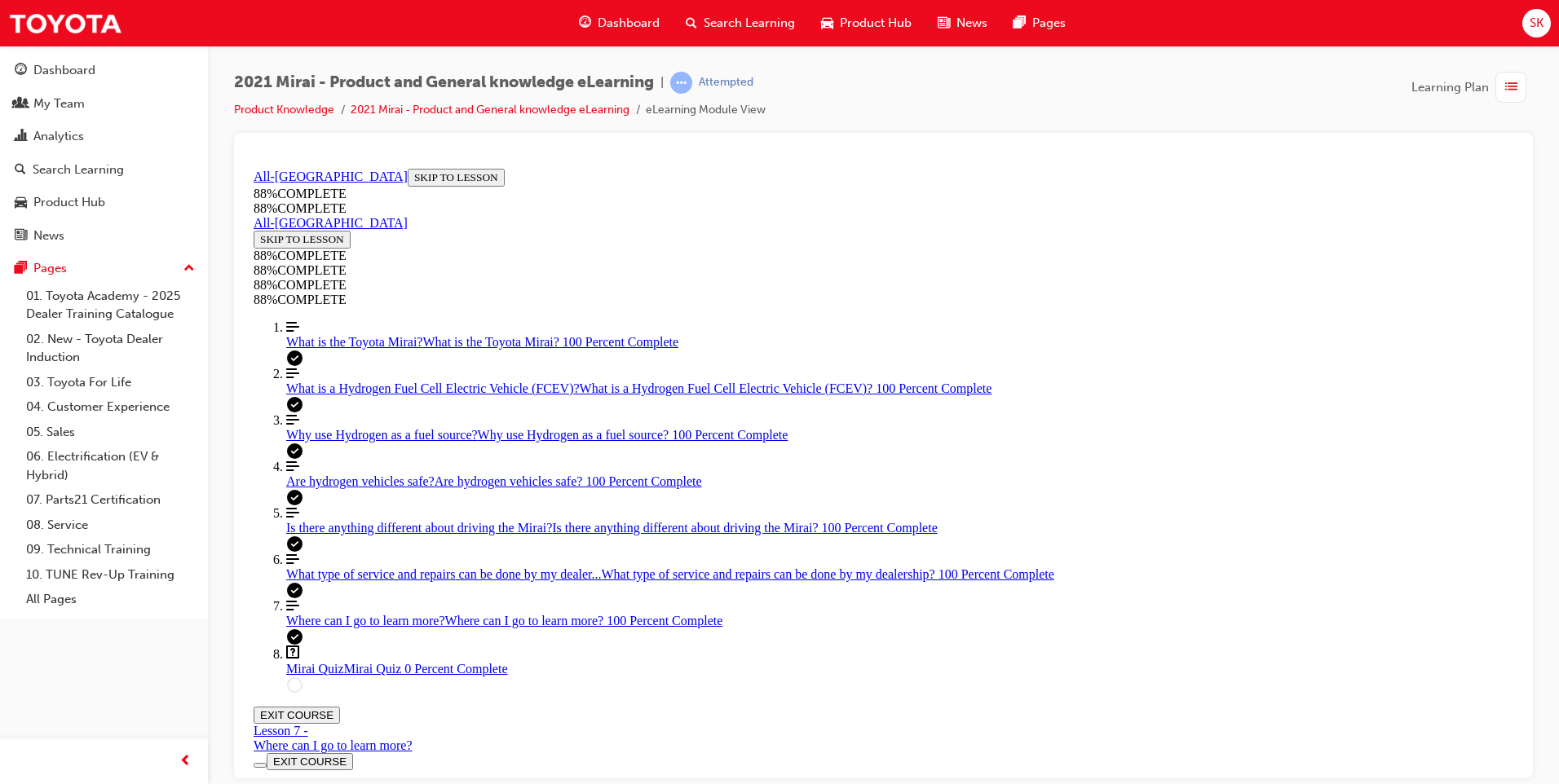
scroll to position [56, 0]
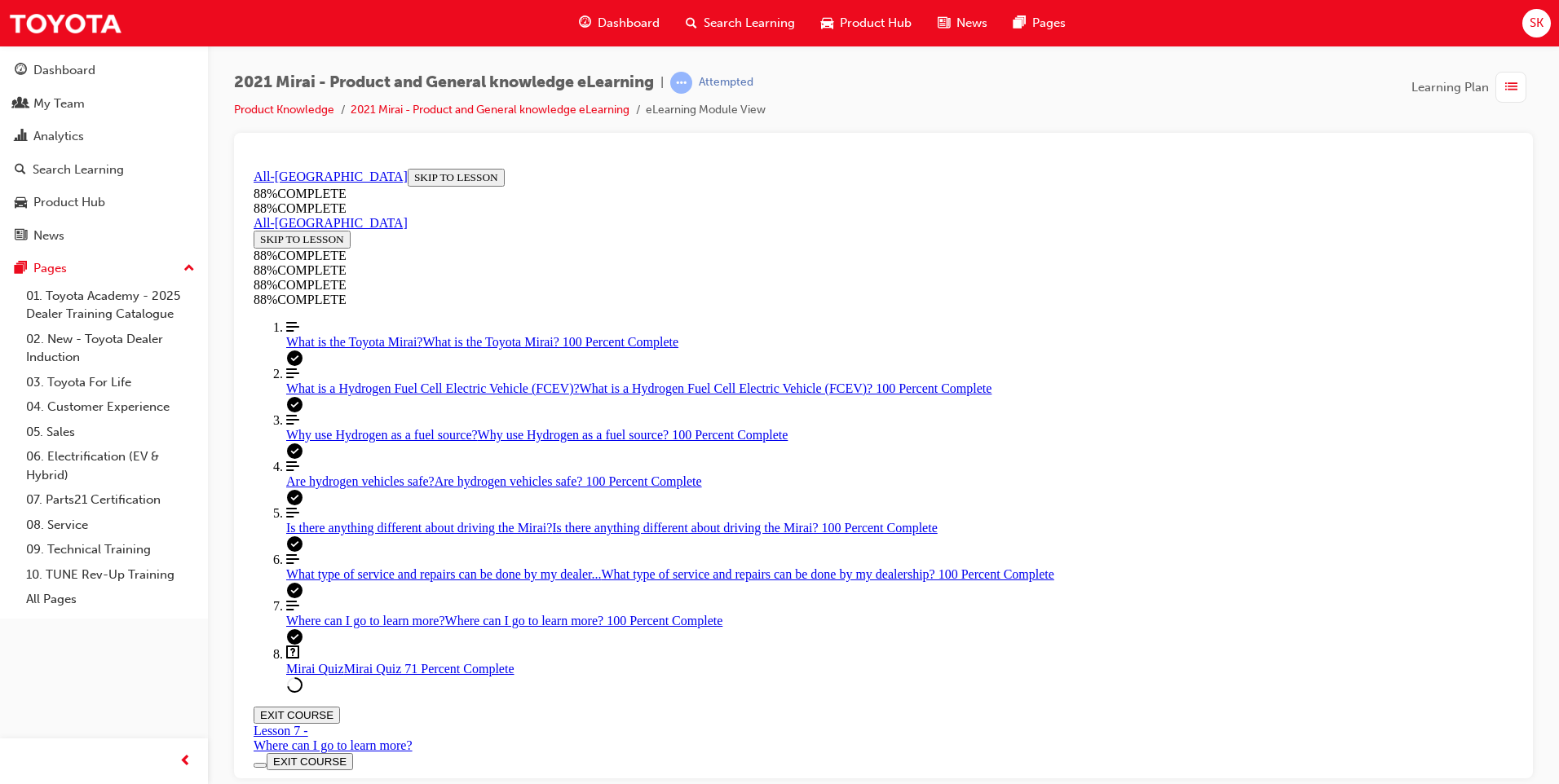
drag, startPoint x: 897, startPoint y: 513, endPoint x: 861, endPoint y: 513, distance: 36.0
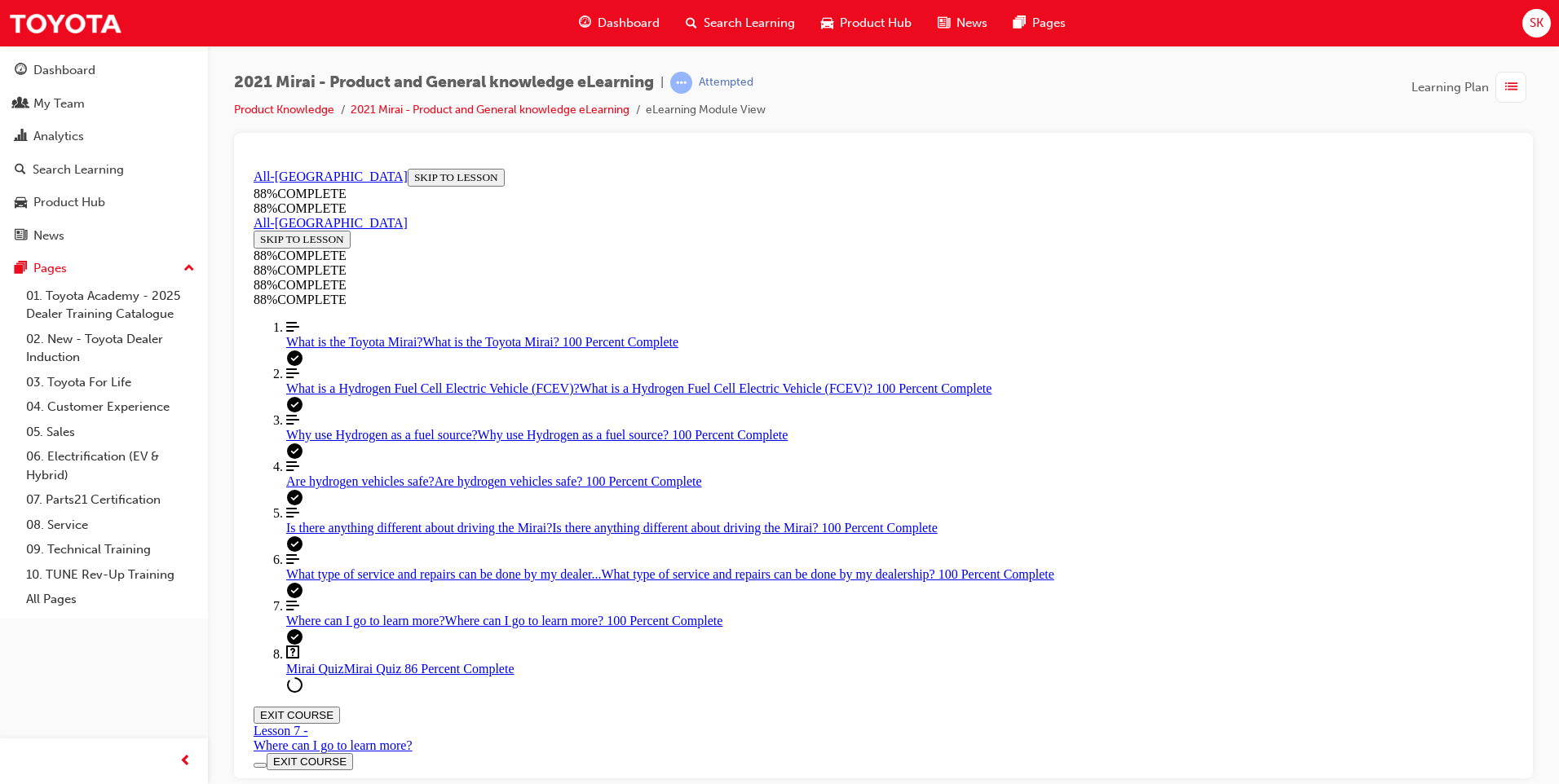
drag, startPoint x: 1060, startPoint y: 509, endPoint x: 959, endPoint y: 562, distance: 114.1
drag, startPoint x: 892, startPoint y: 508, endPoint x: 963, endPoint y: 659, distance: 166.9
drag, startPoint x: 890, startPoint y: 583, endPoint x: 975, endPoint y: 578, distance: 85.1
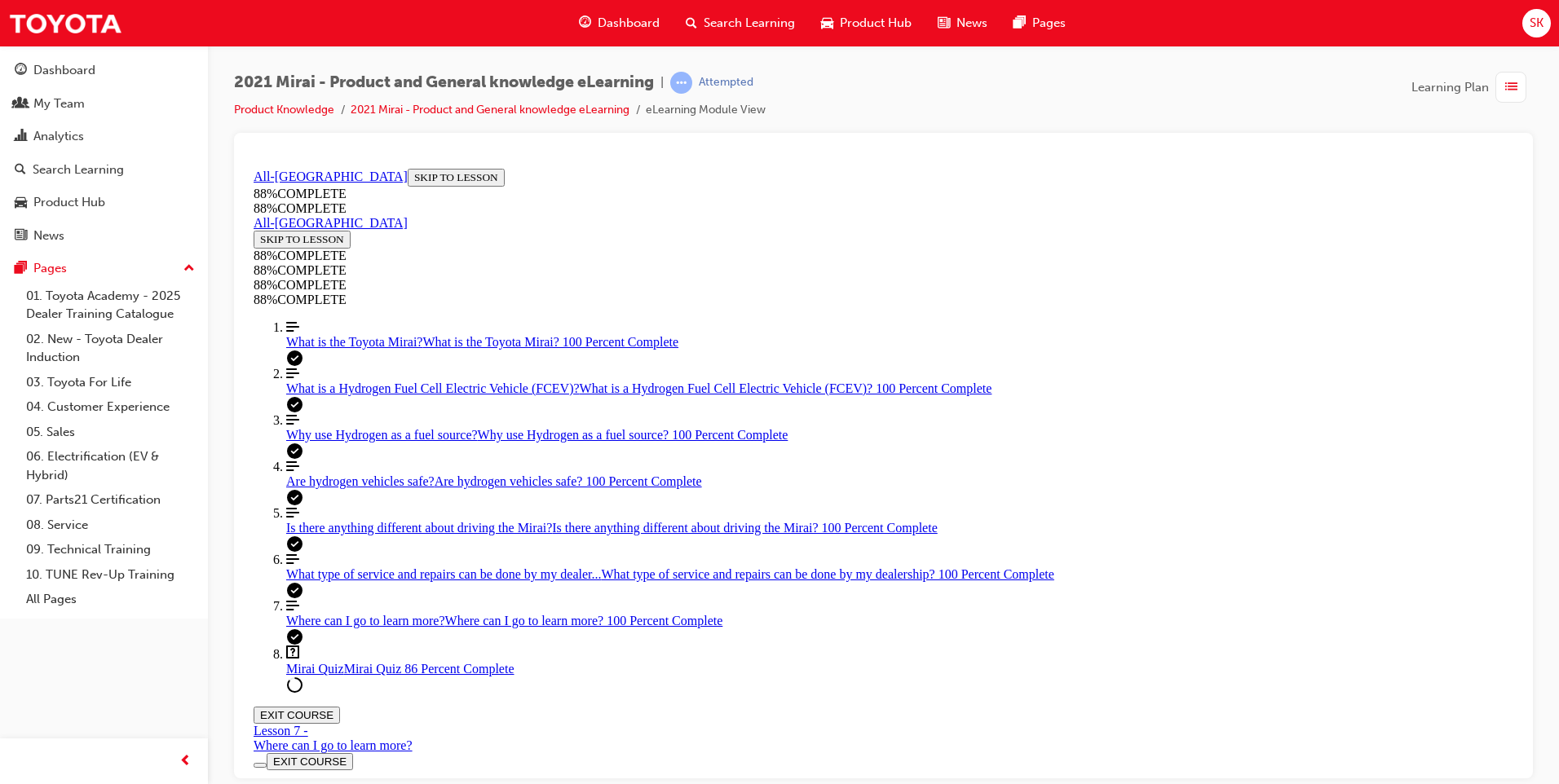
drag, startPoint x: 887, startPoint y: 502, endPoint x: 947, endPoint y: 511, distance: 60.7
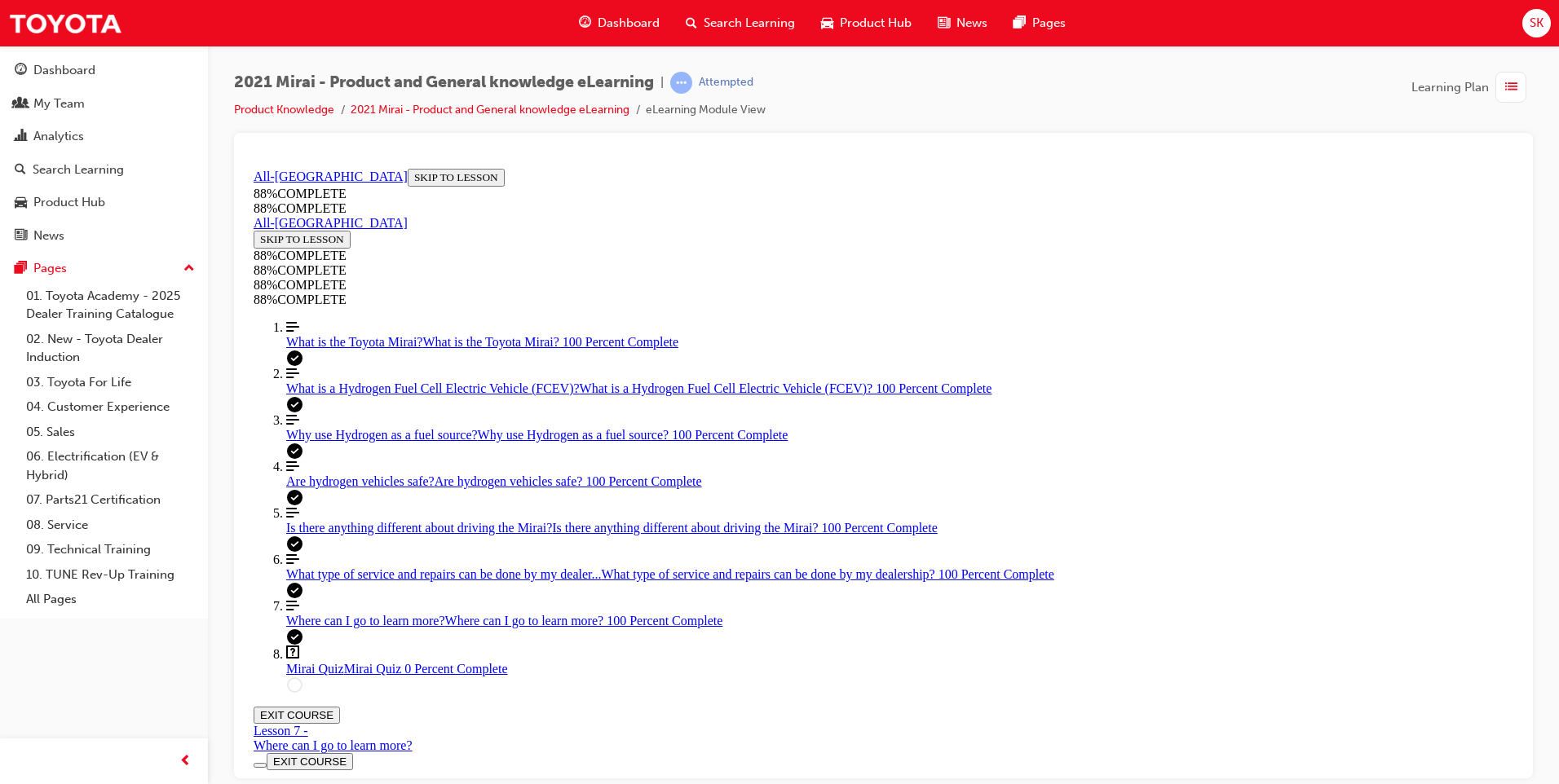
scroll to position [60, 0]
drag, startPoint x: 737, startPoint y: 602, endPoint x: 752, endPoint y: 609, distance: 16.6
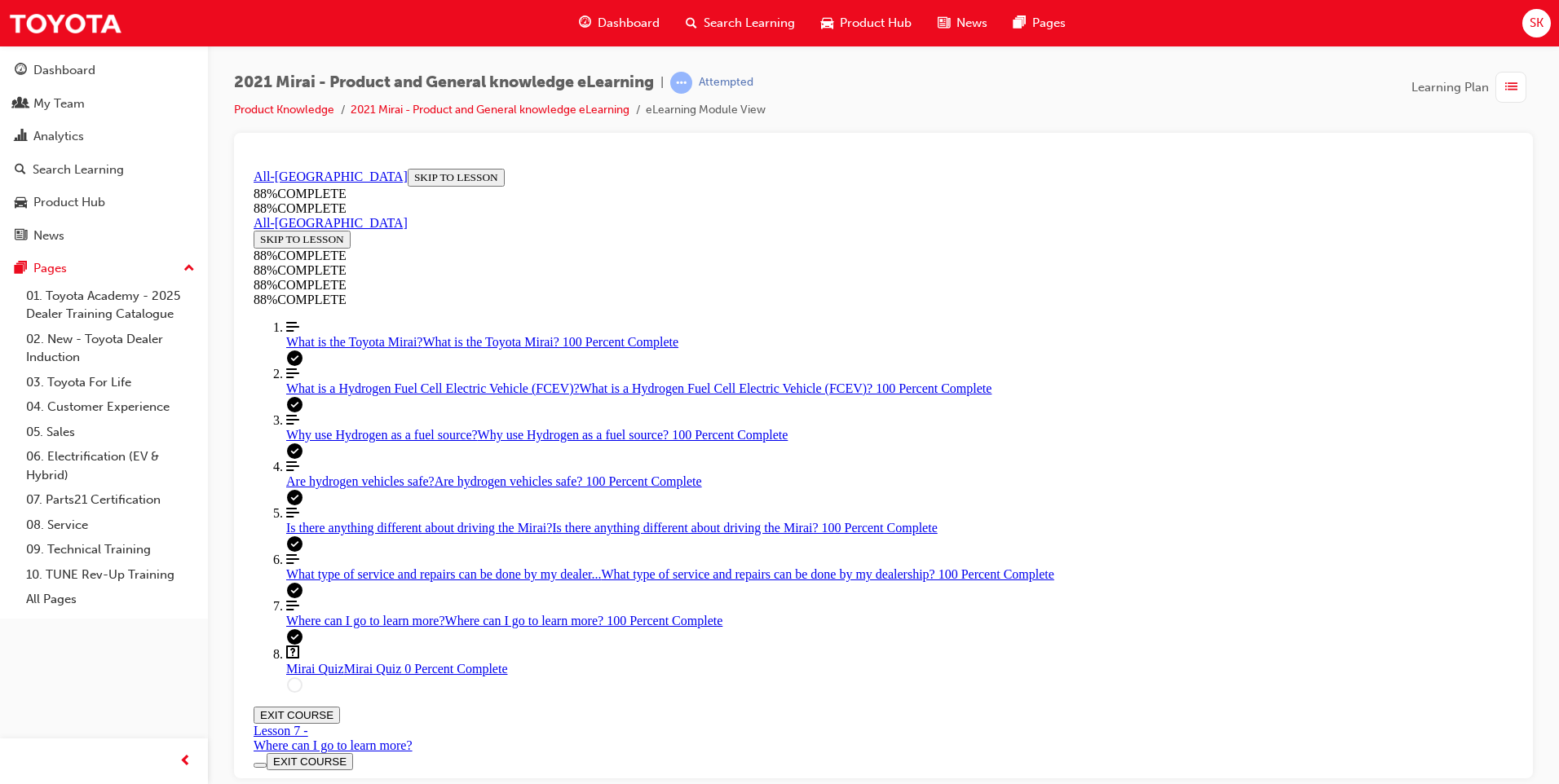
scroll to position [208, 0]
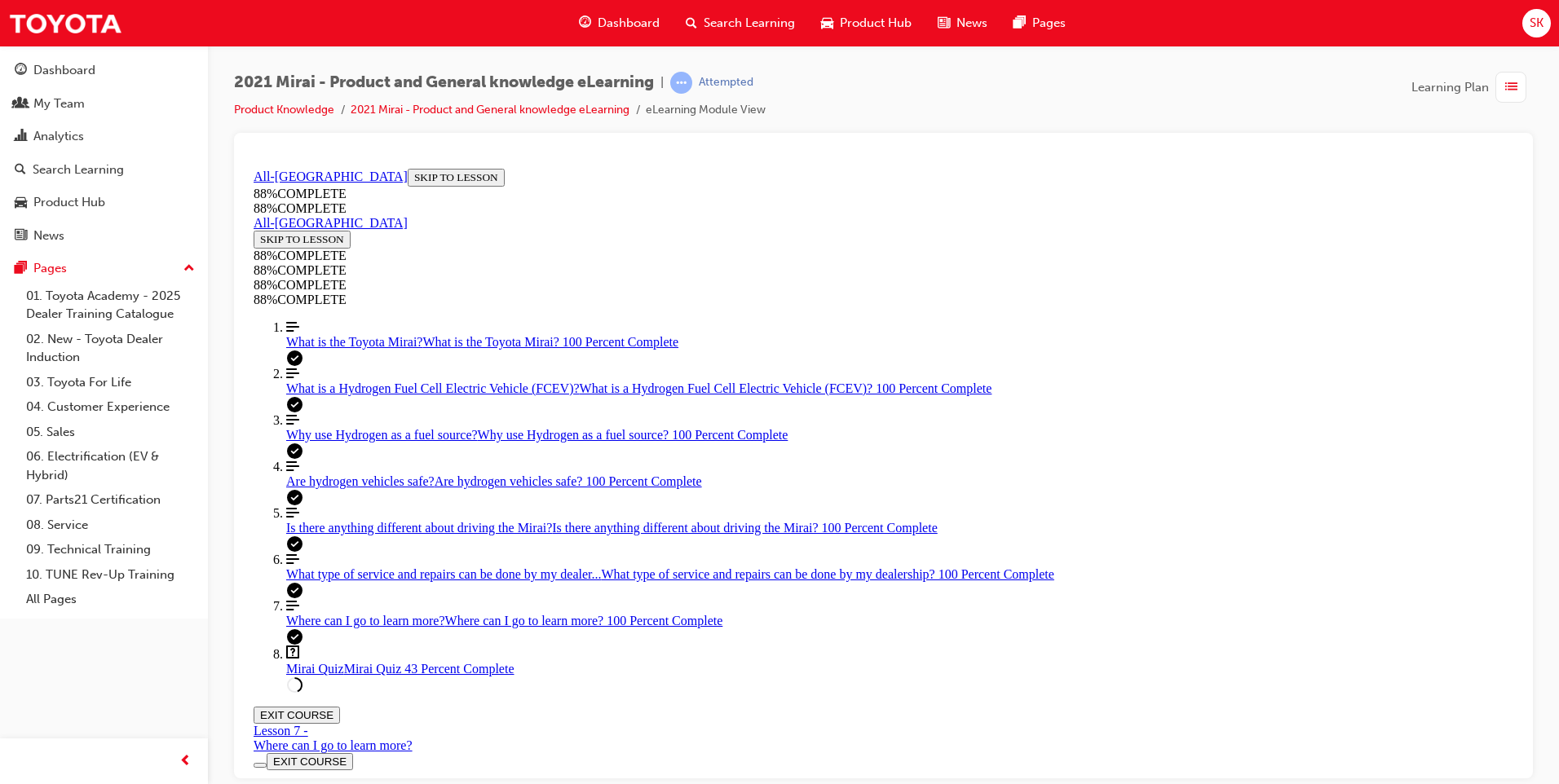
scroll to position [59, 0]
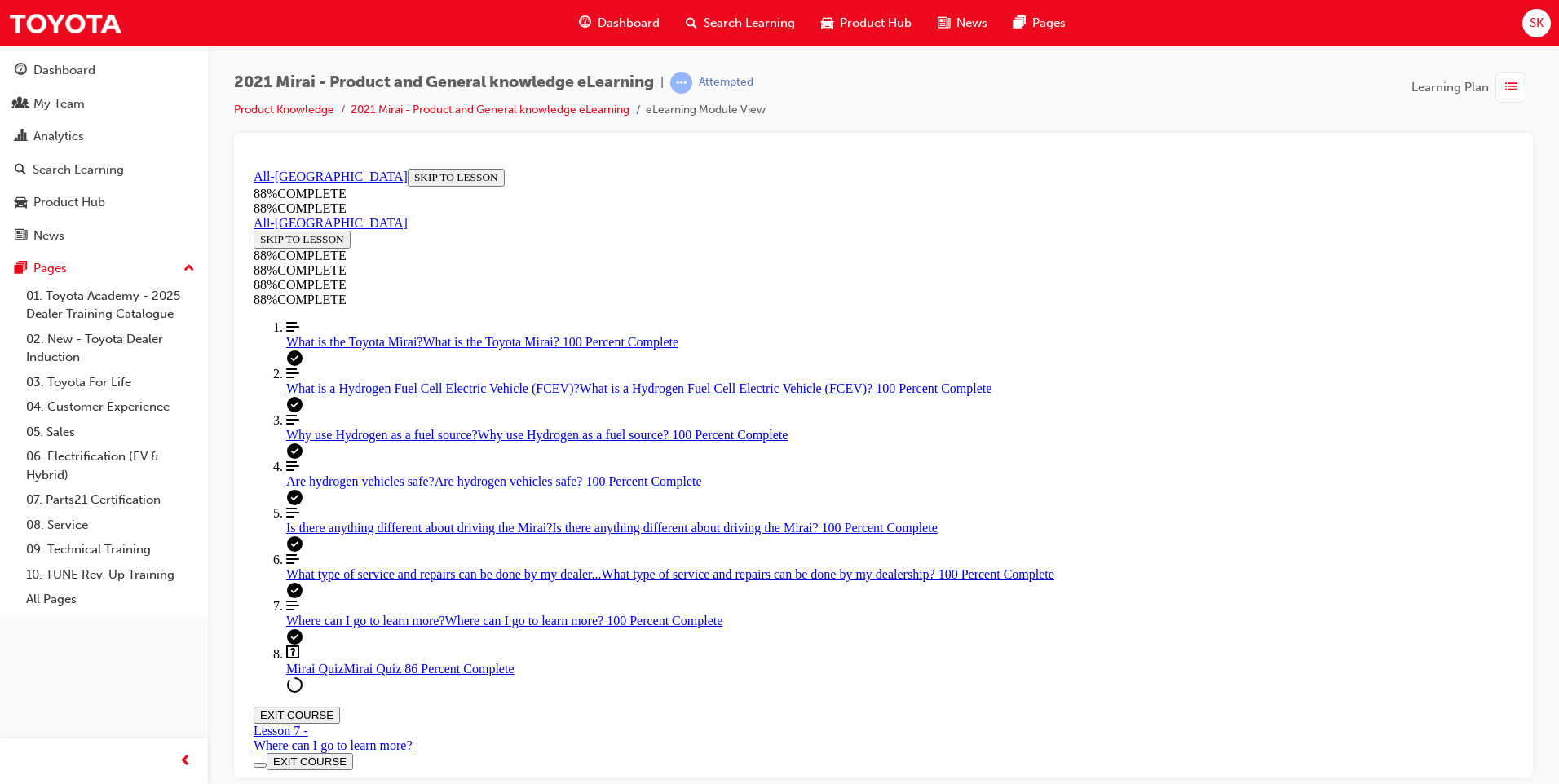
drag, startPoint x: 847, startPoint y: 506, endPoint x: 938, endPoint y: 502, distance: 91.1
drag, startPoint x: 875, startPoint y: 655, endPoint x: 964, endPoint y: 567, distance: 125.2
drag, startPoint x: 888, startPoint y: 578, endPoint x: 968, endPoint y: 669, distance: 121.2
drag, startPoint x: 954, startPoint y: 584, endPoint x: 961, endPoint y: 590, distance: 9.2
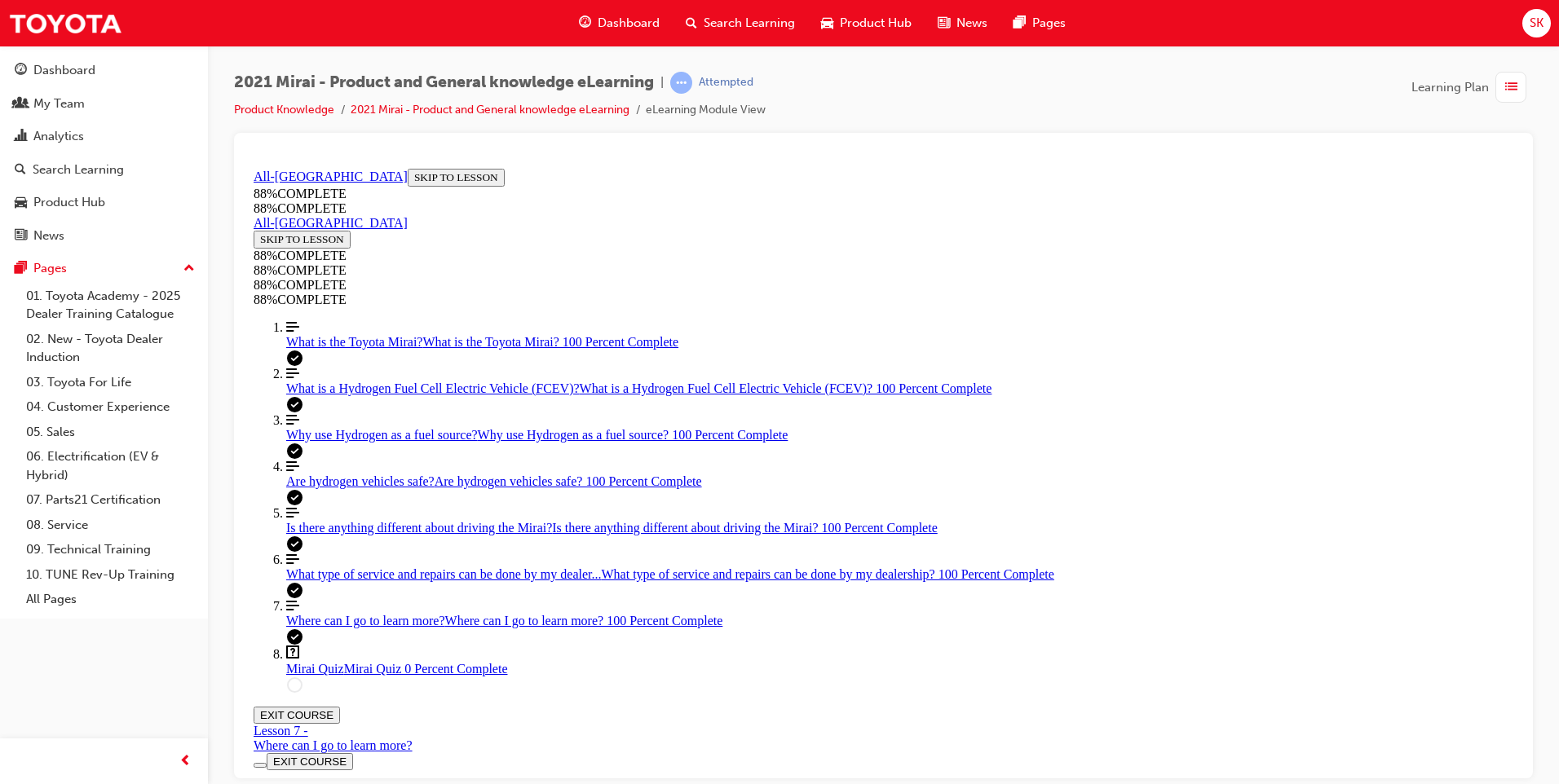
scroll to position [315, 0]
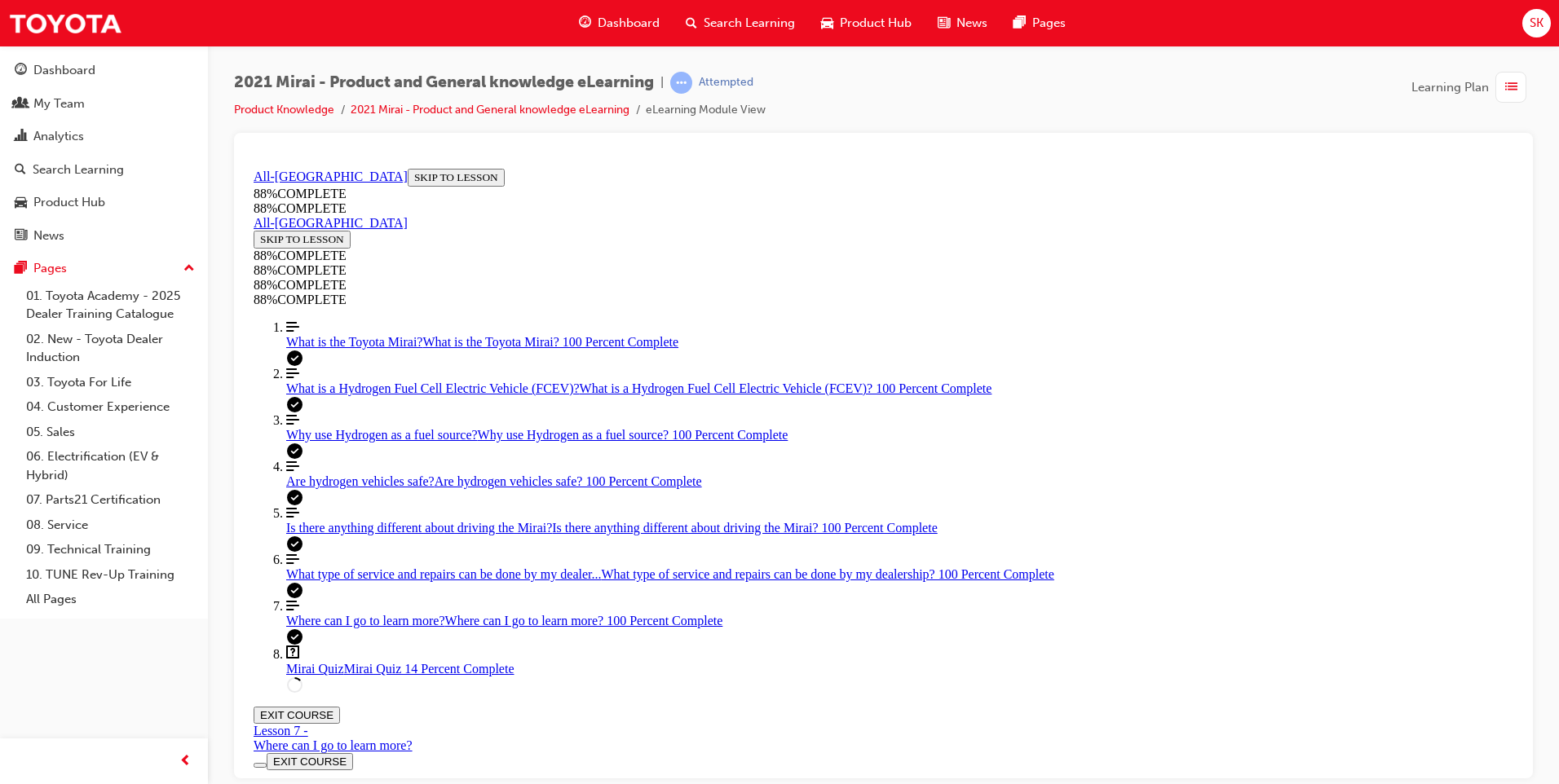
drag, startPoint x: 920, startPoint y: 507, endPoint x: 977, endPoint y: 657, distance: 160.5
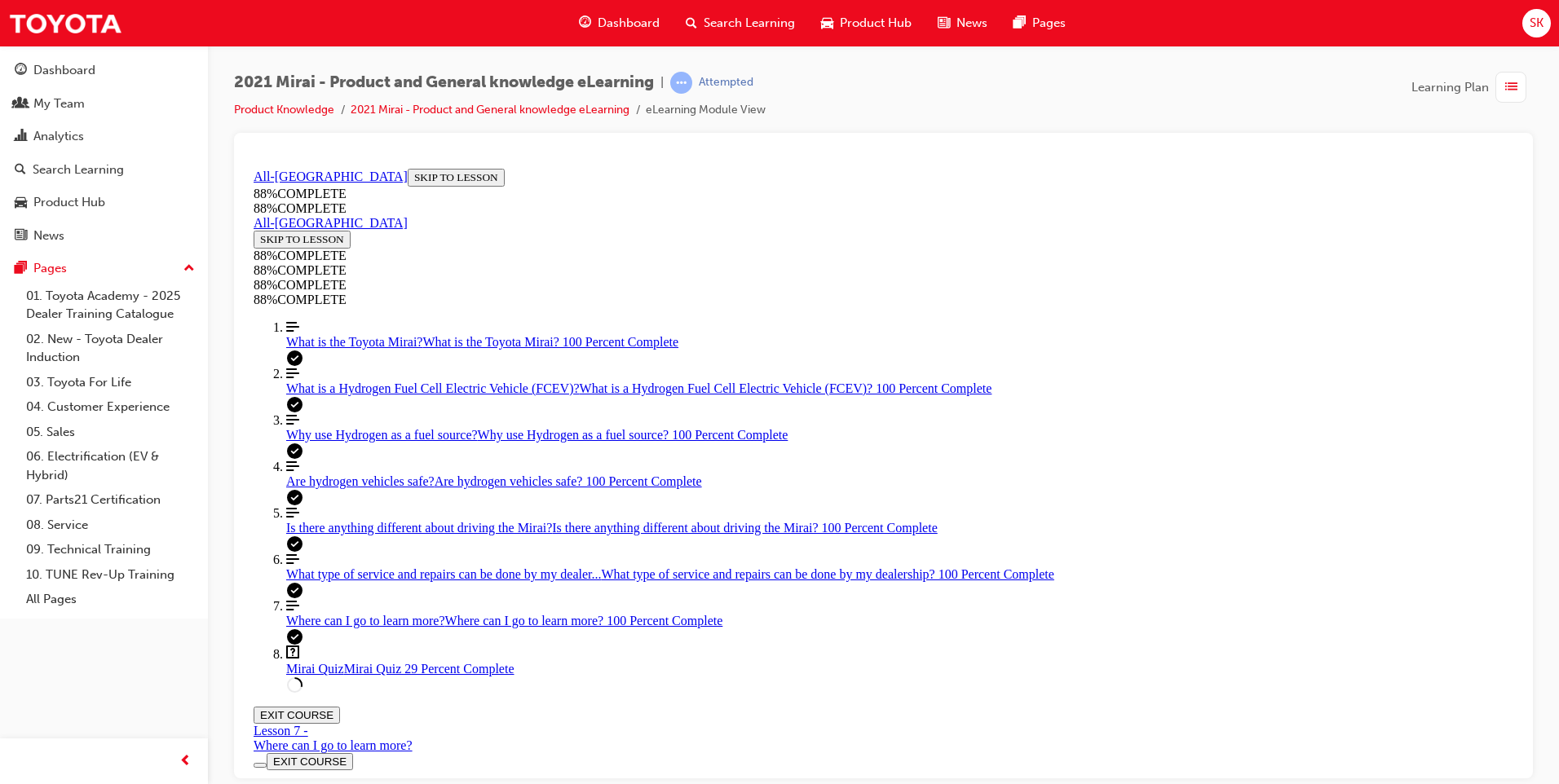
drag, startPoint x: 906, startPoint y: 591, endPoint x: 964, endPoint y: 596, distance: 58.2
drag, startPoint x: 854, startPoint y: 504, endPoint x: 927, endPoint y: 511, distance: 73.3
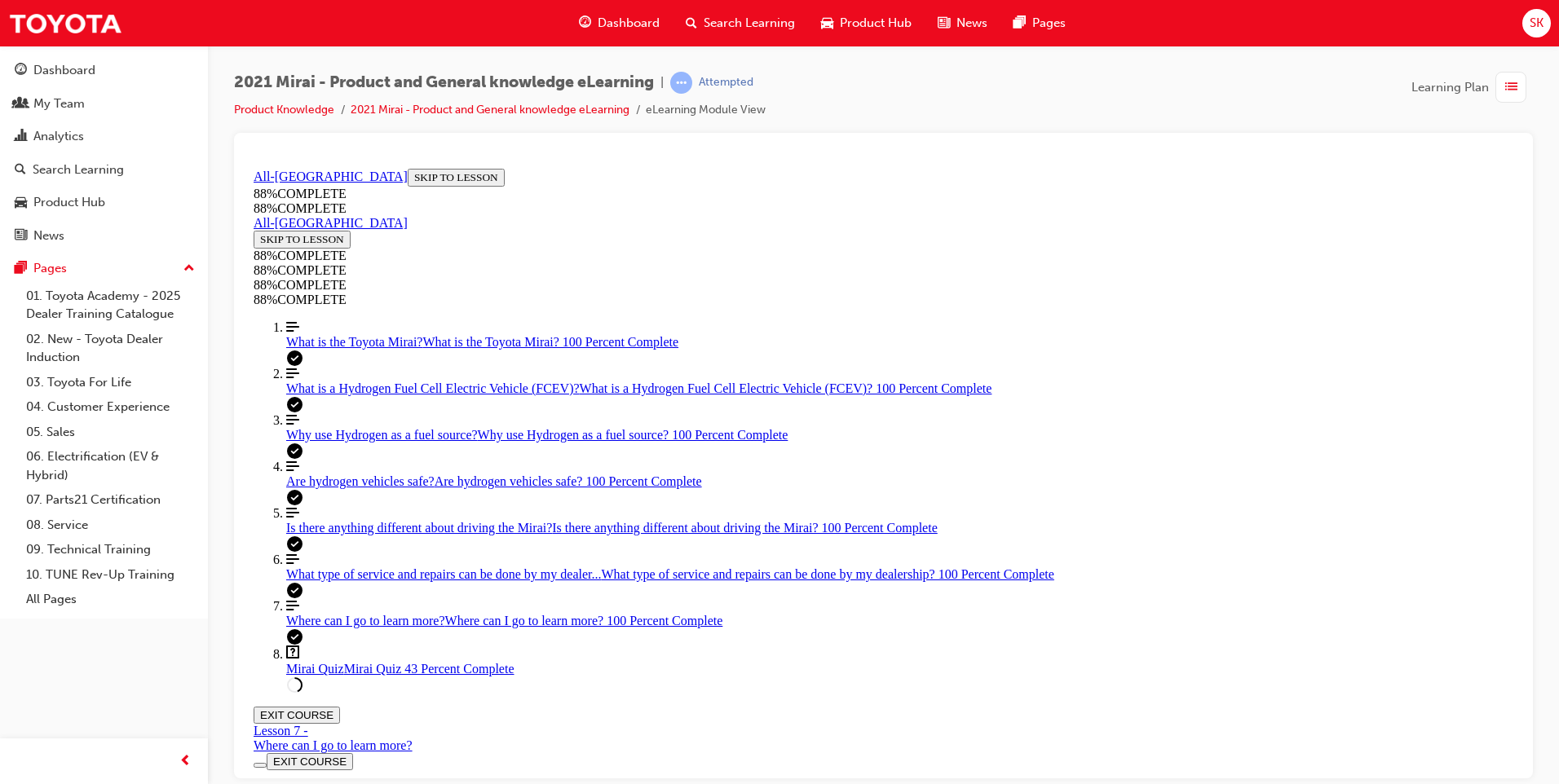
scroll to position [294, 0]
drag, startPoint x: 737, startPoint y: 578, endPoint x: 763, endPoint y: 583, distance: 26.5
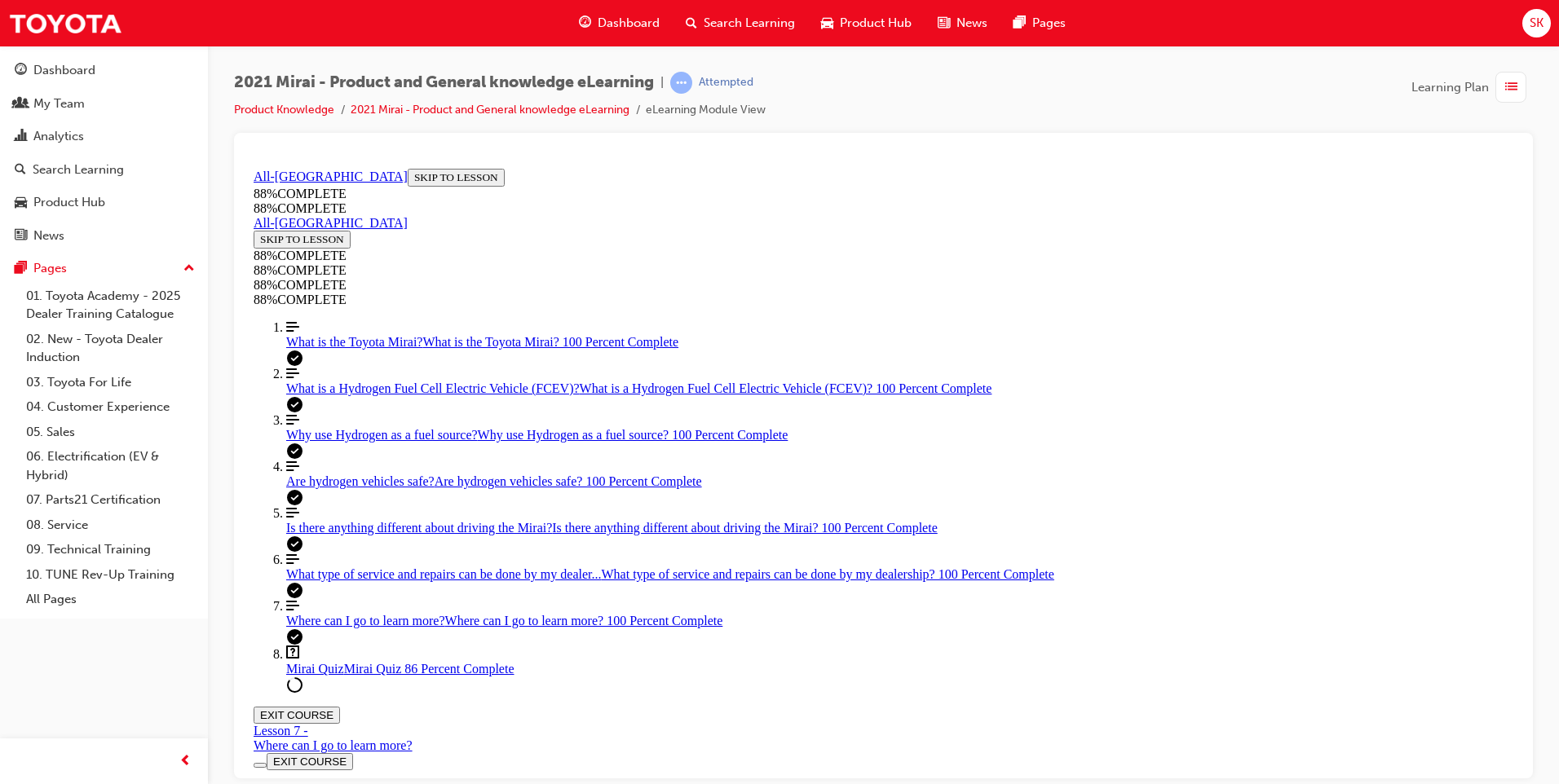
scroll to position [141, 0]
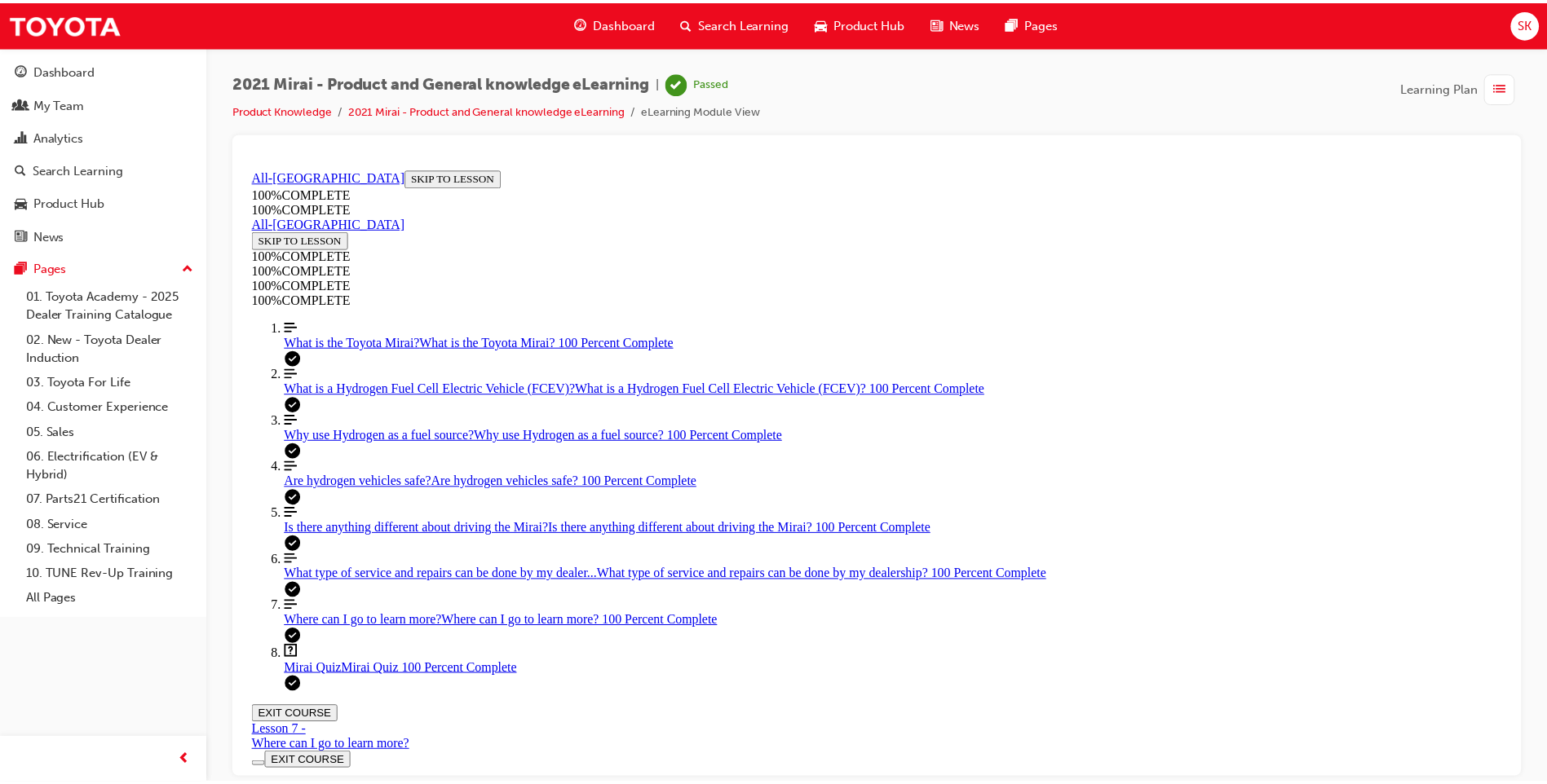
scroll to position [223, 0]
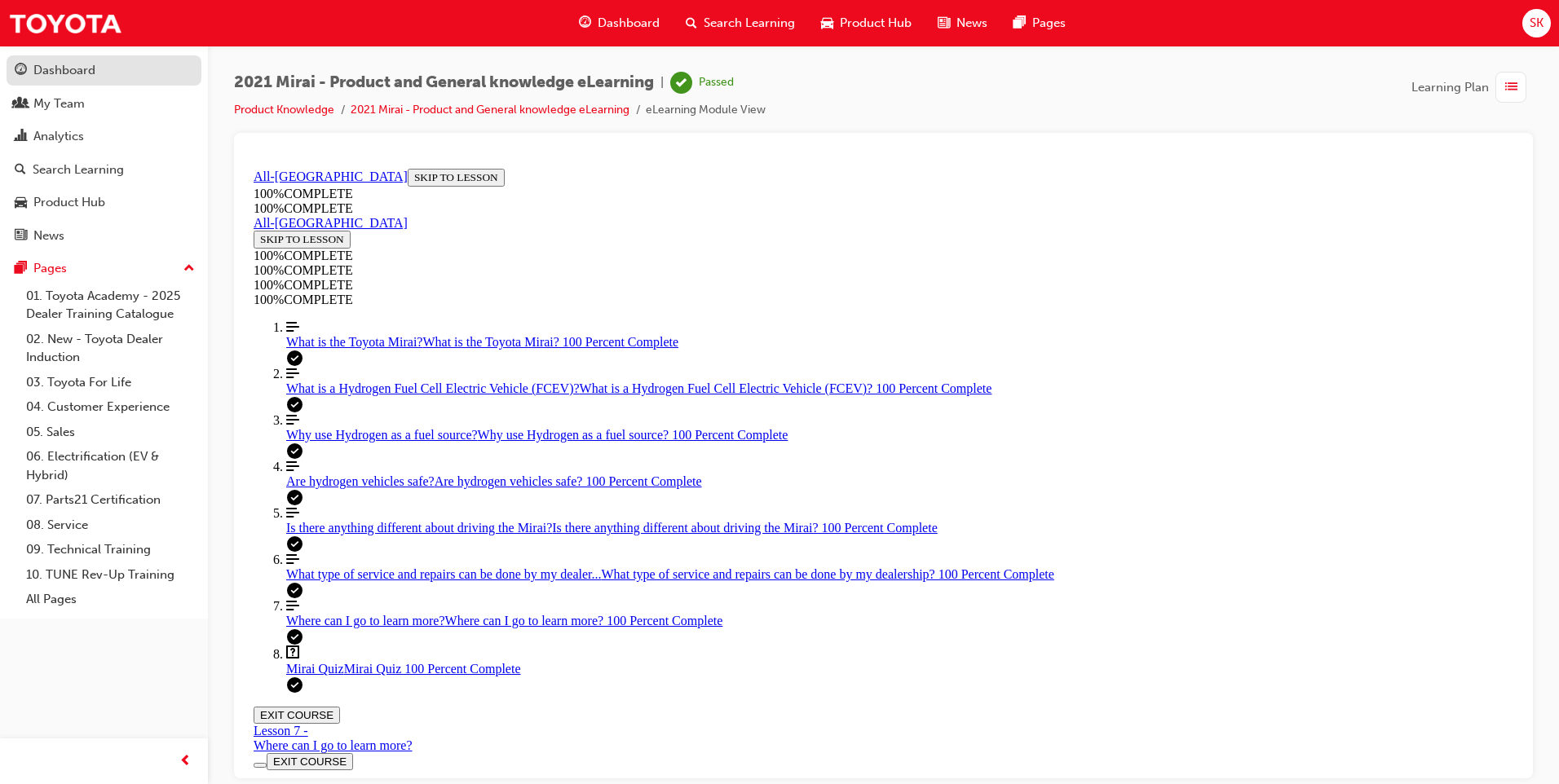
click at [77, 82] on link "Dashboard" at bounding box center [104, 70] width 195 height 30
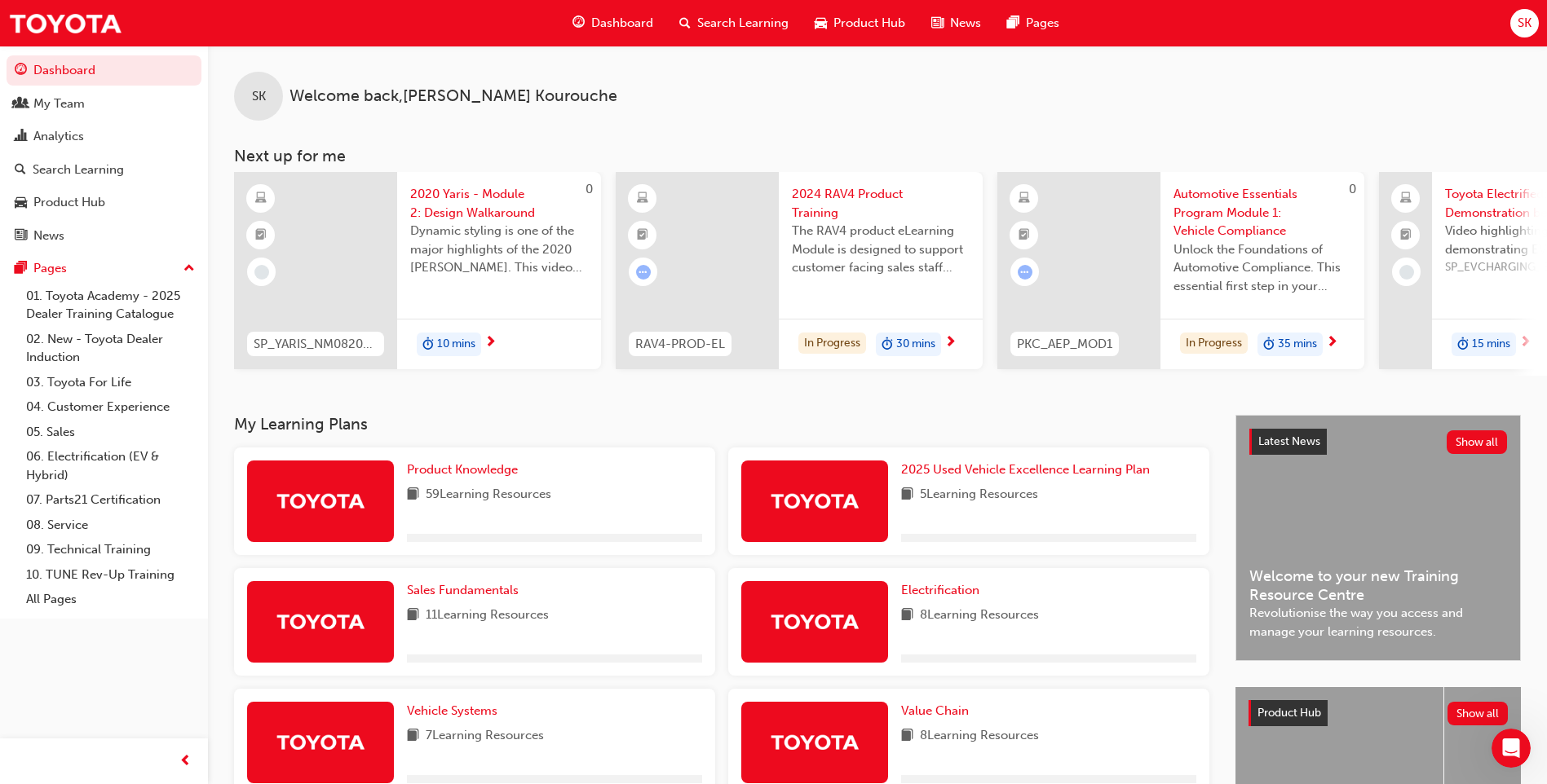
click at [463, 486] on div "Product Knowledge 59 Learning Resources" at bounding box center [554, 501] width 295 height 82
click at [463, 477] on span "Product Knowledge" at bounding box center [462, 469] width 111 height 15
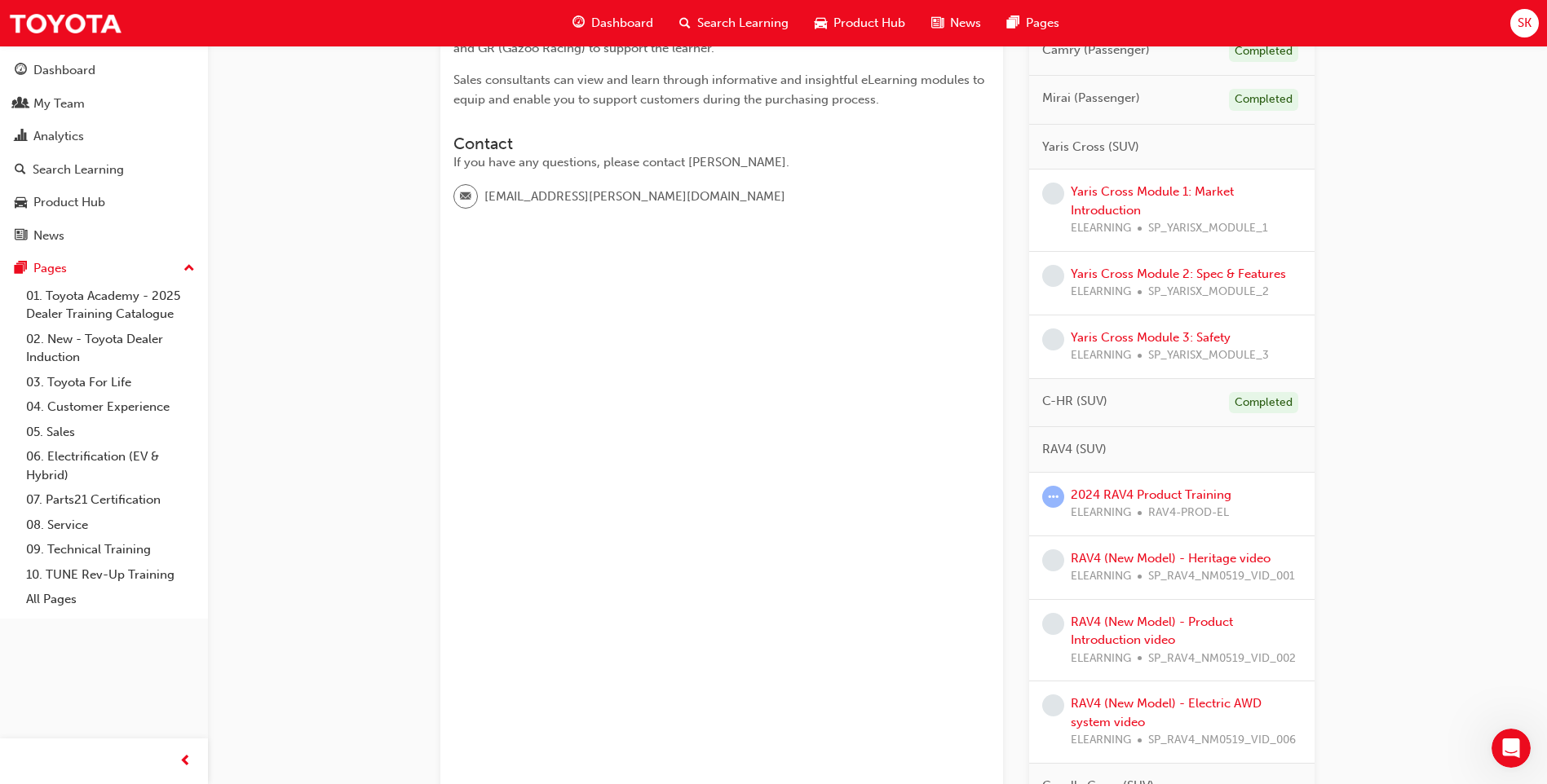
scroll to position [489, 0]
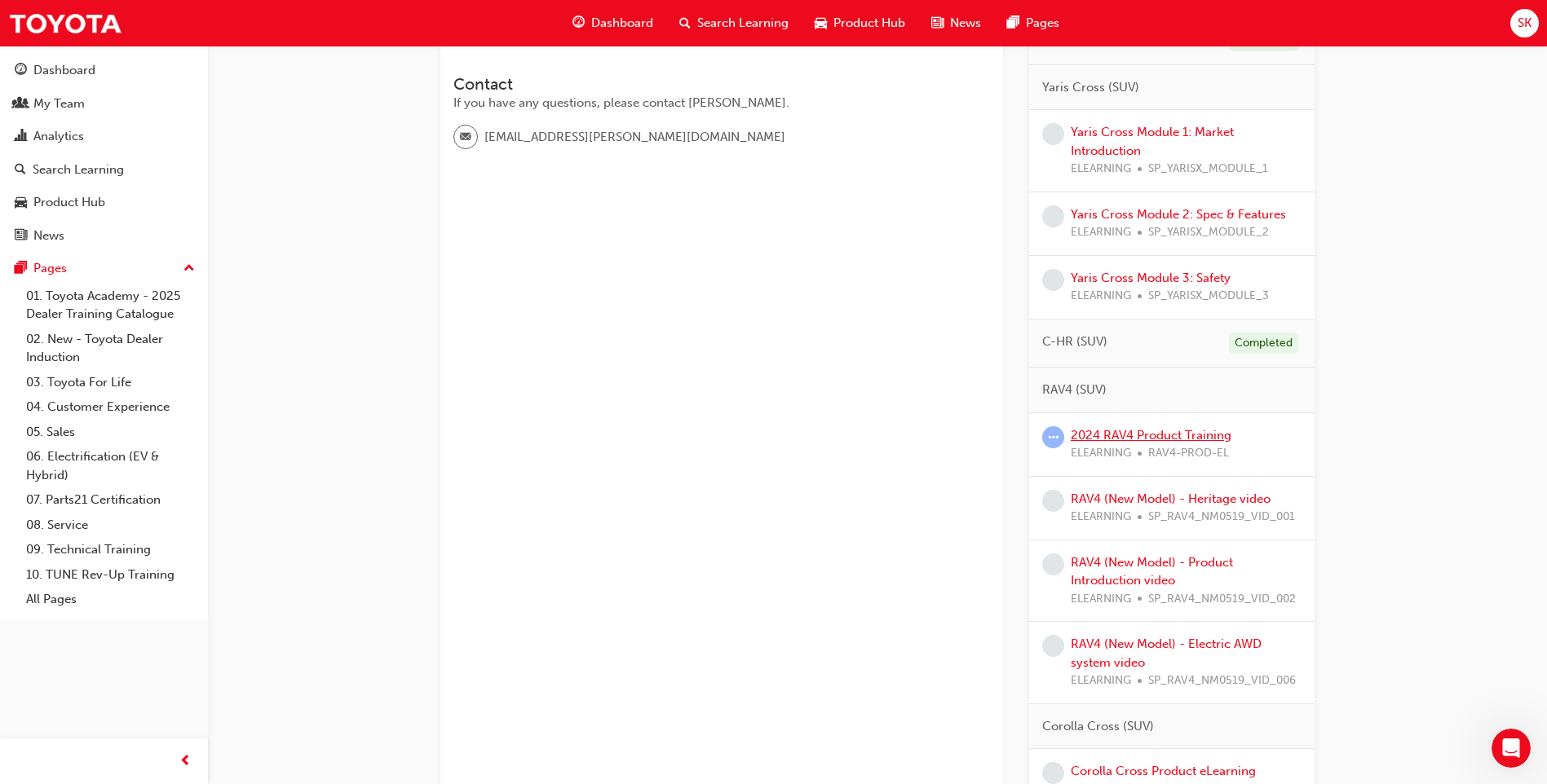
click at [1107, 434] on link "2024 RAV4 Product Training" at bounding box center [1151, 435] width 161 height 15
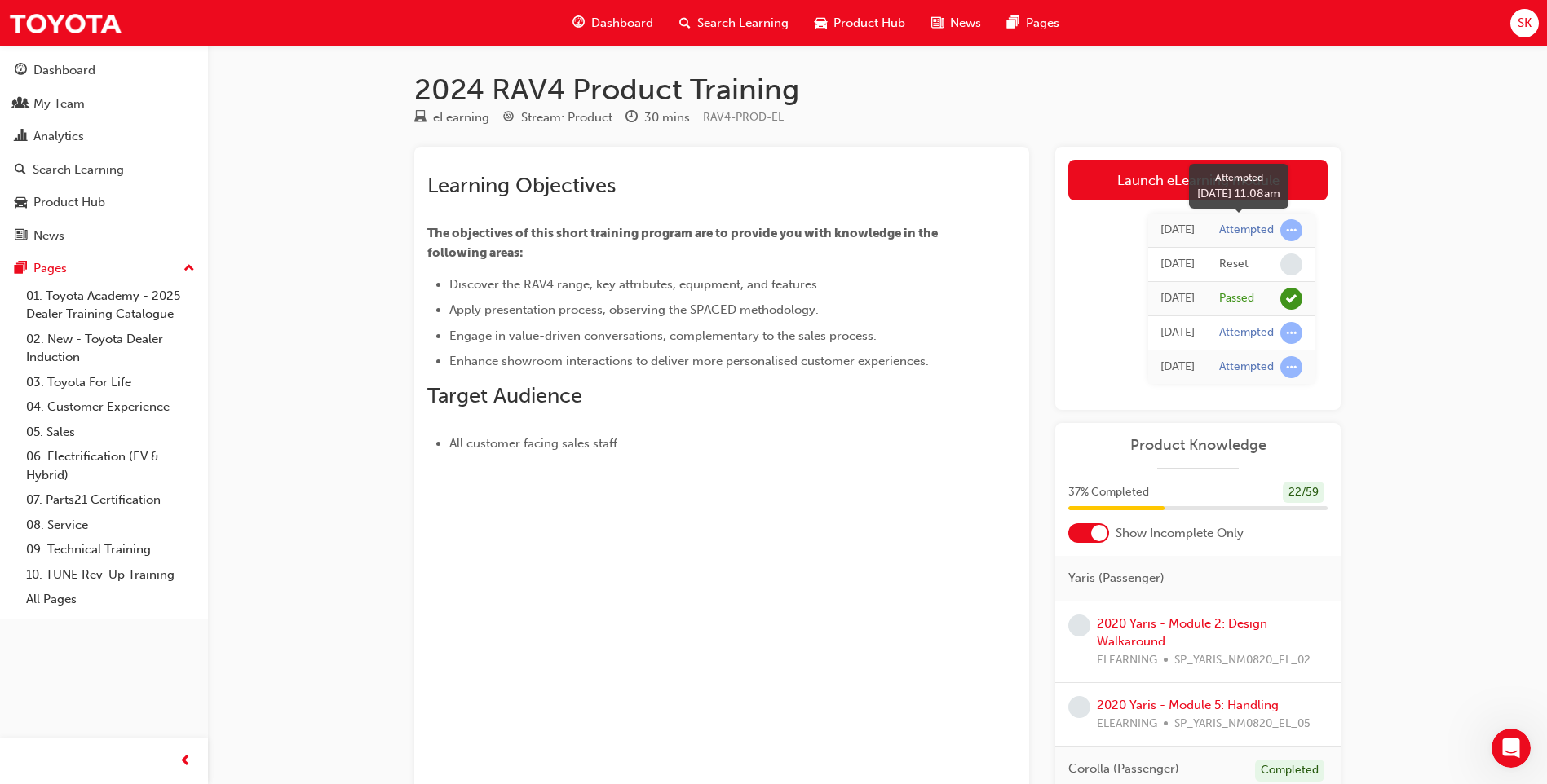
click at [1107, 233] on span "learningRecordVerb_ATTEMPT-icon" at bounding box center [1291, 230] width 22 height 22
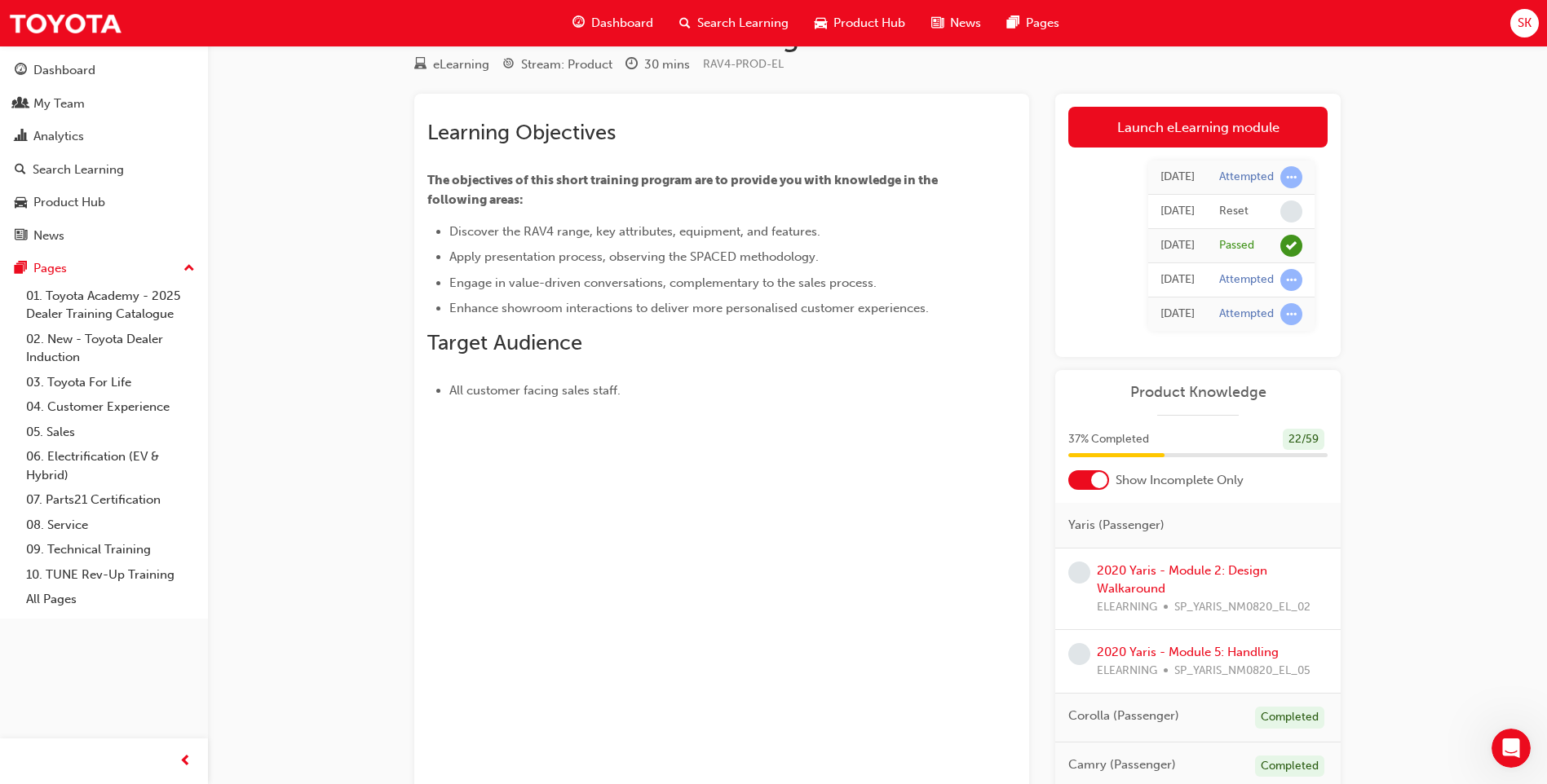
scroll to position [82, 0]
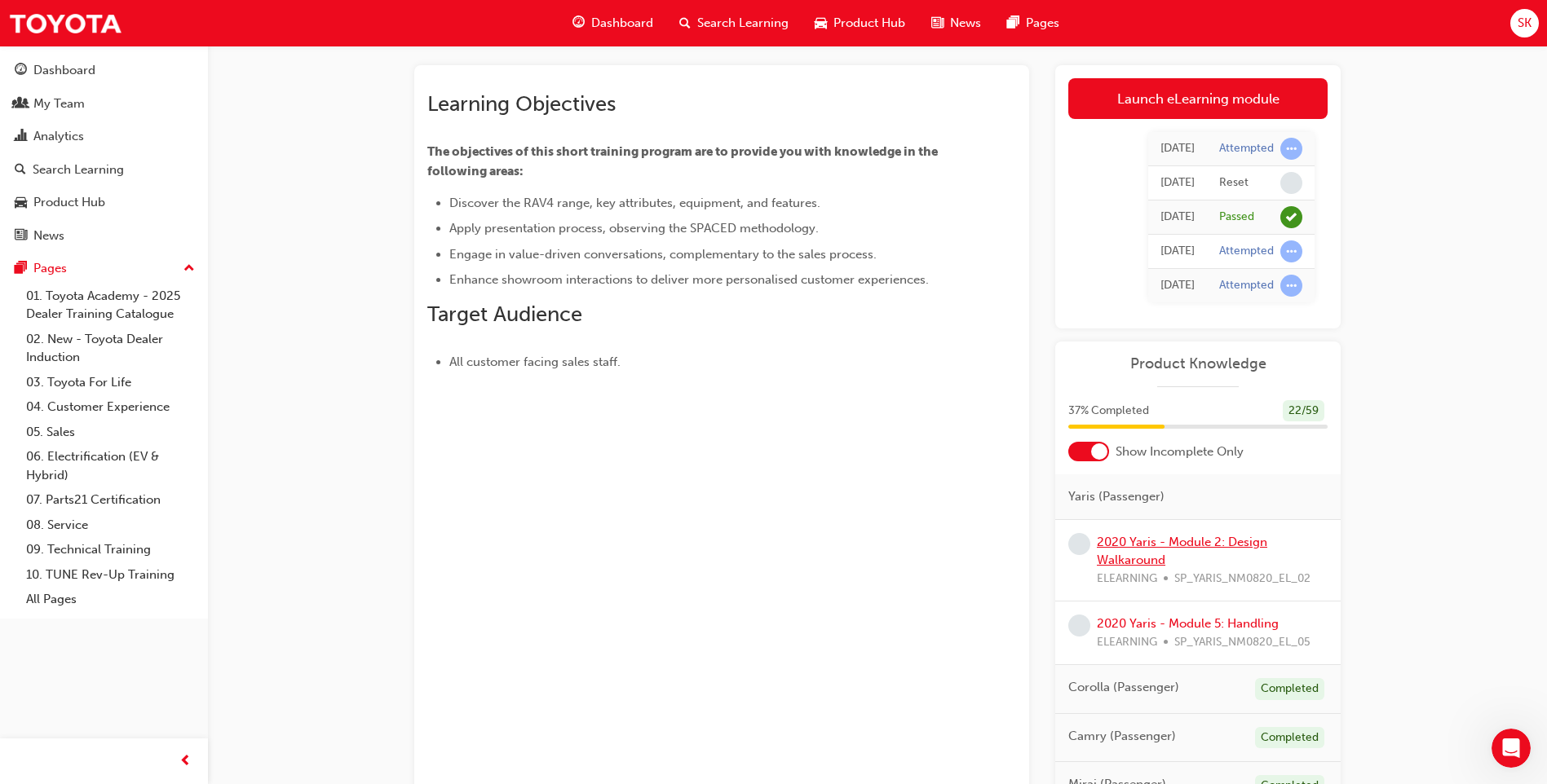
click at [1107, 529] on link "2020 Yaris - Module 2: Design Walkaround" at bounding box center [1182, 551] width 170 height 33
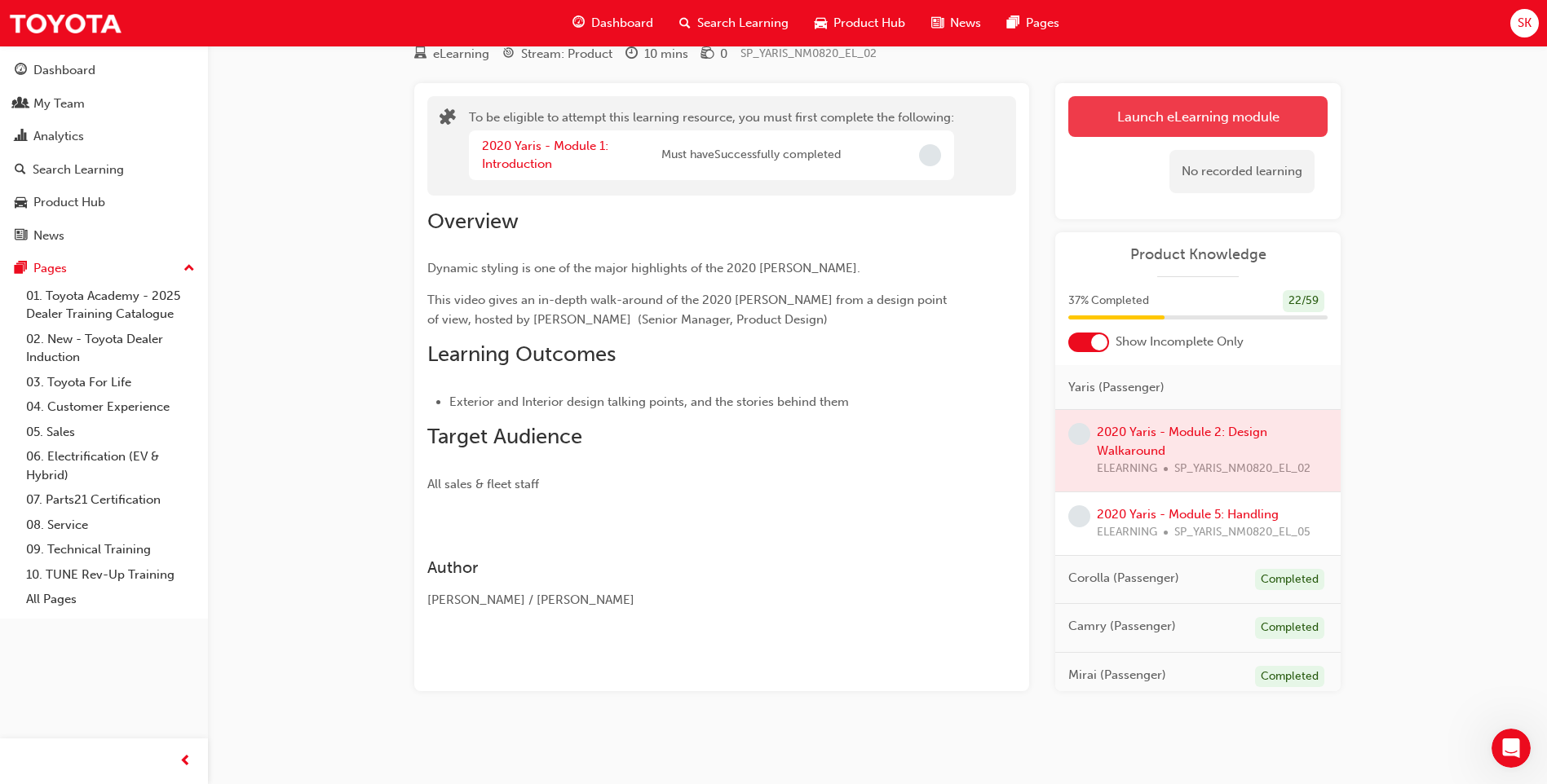
click at [1107, 115] on button "Launch eLearning module" at bounding box center [1198, 116] width 260 height 41
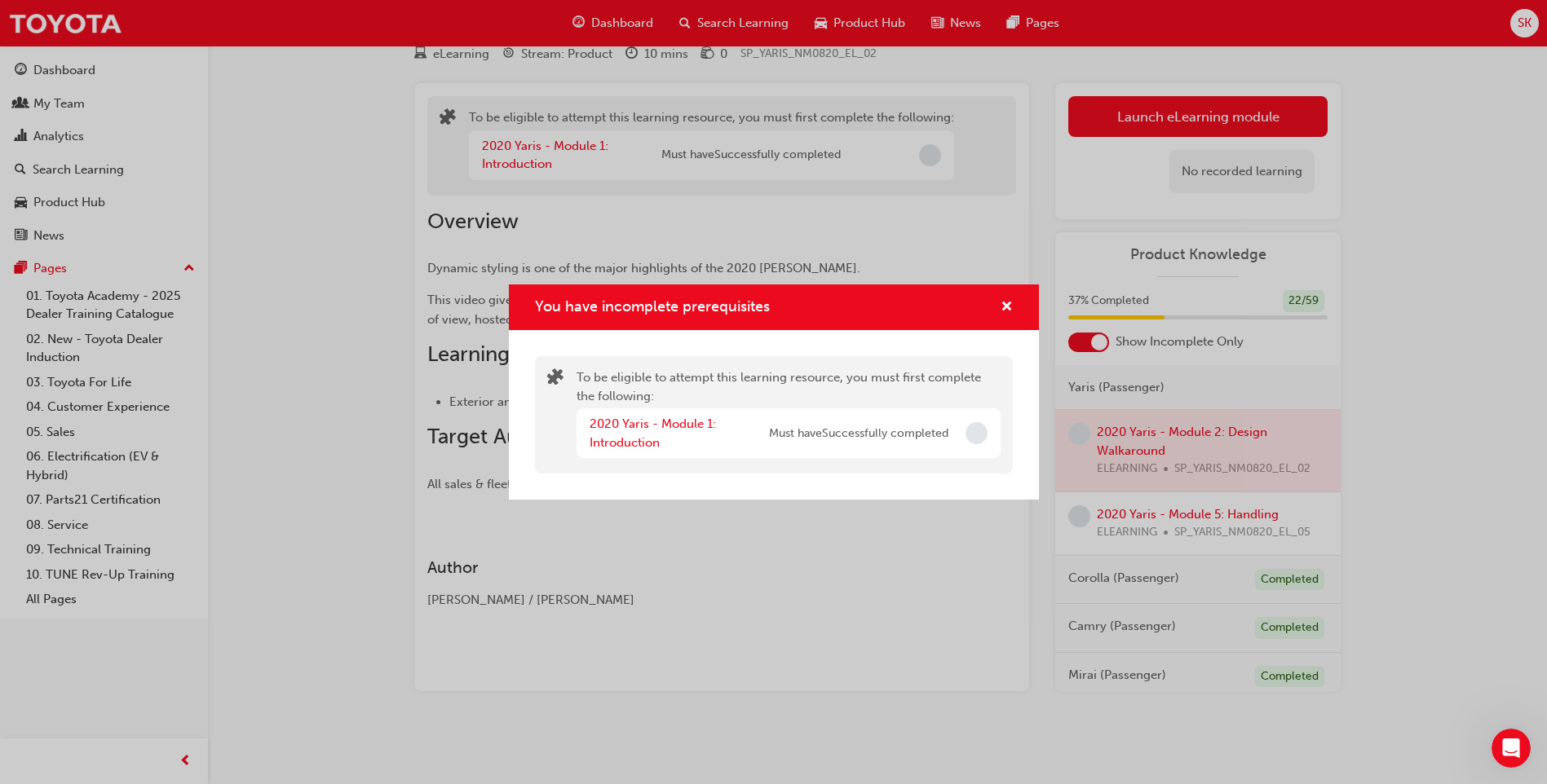
click at [970, 433] on span "Incomplete" at bounding box center [976, 432] width 22 height 22
click at [660, 422] on link "2020 Yaris - Module 1: Introduction" at bounding box center [653, 433] width 127 height 33
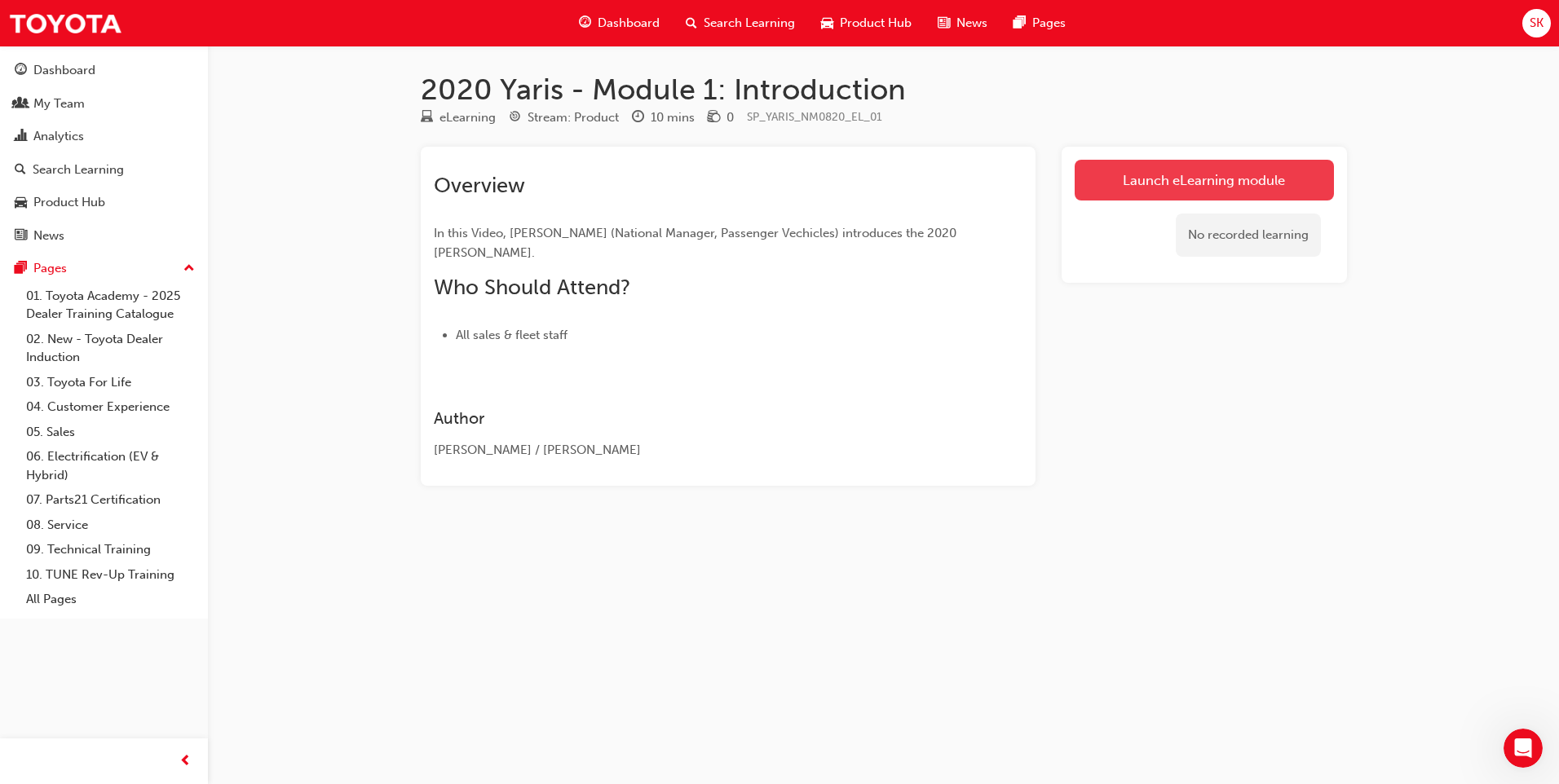
click at [1106, 195] on link "Launch eLearning module" at bounding box center [1204, 180] width 260 height 41
